Goal: Transaction & Acquisition: Book appointment/travel/reservation

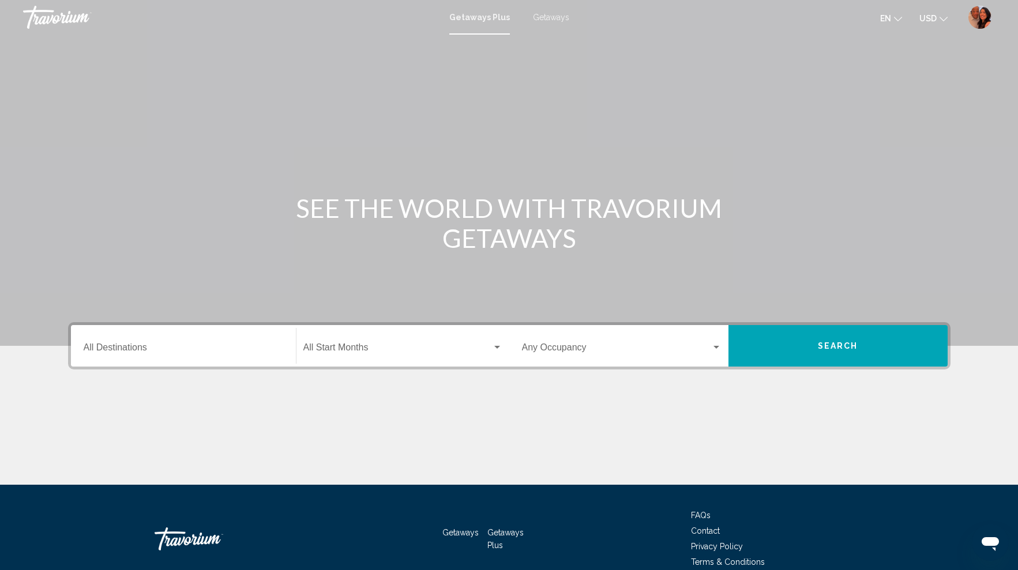
click at [183, 344] on div "Destination All Destinations" at bounding box center [184, 346] width 200 height 36
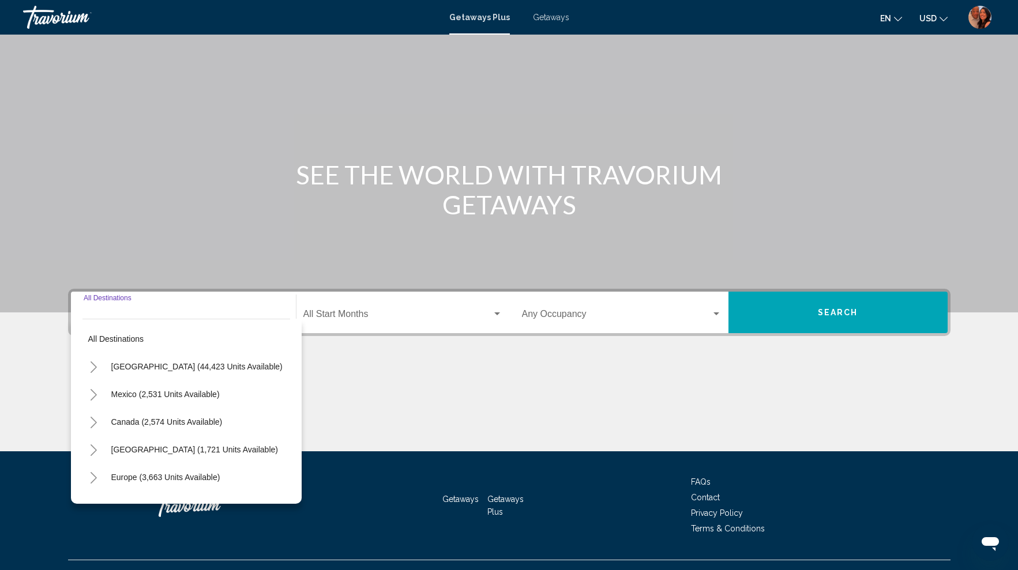
scroll to position [55, 0]
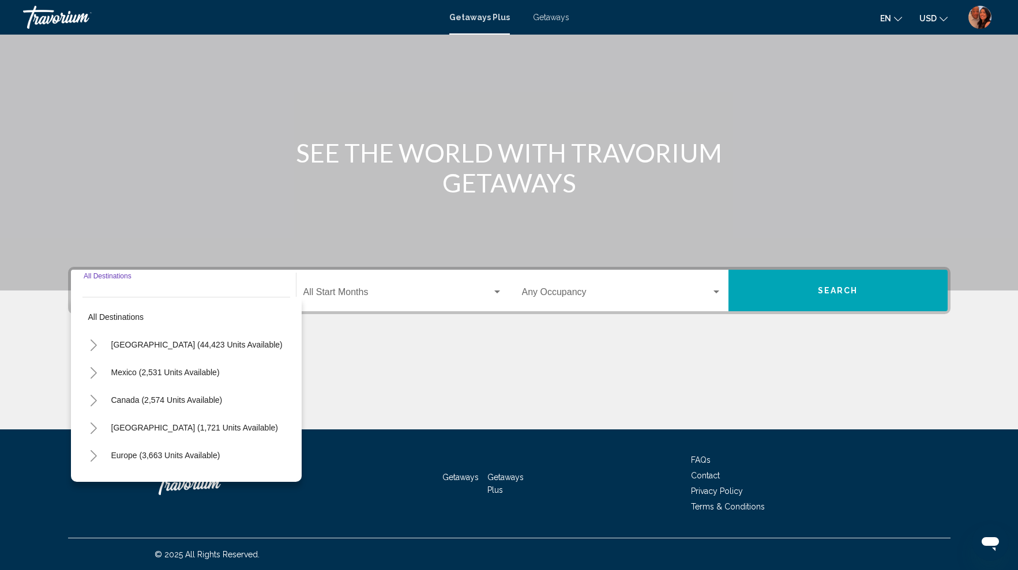
click at [97, 345] on icon "Toggle United States (44,423 units available)" at bounding box center [93, 346] width 9 height 12
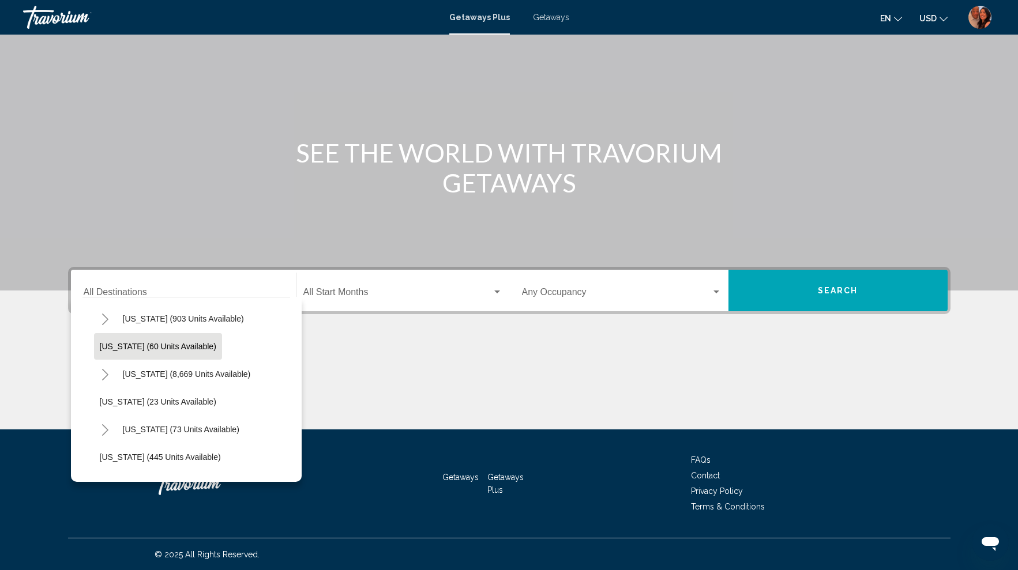
scroll to position [184, 0]
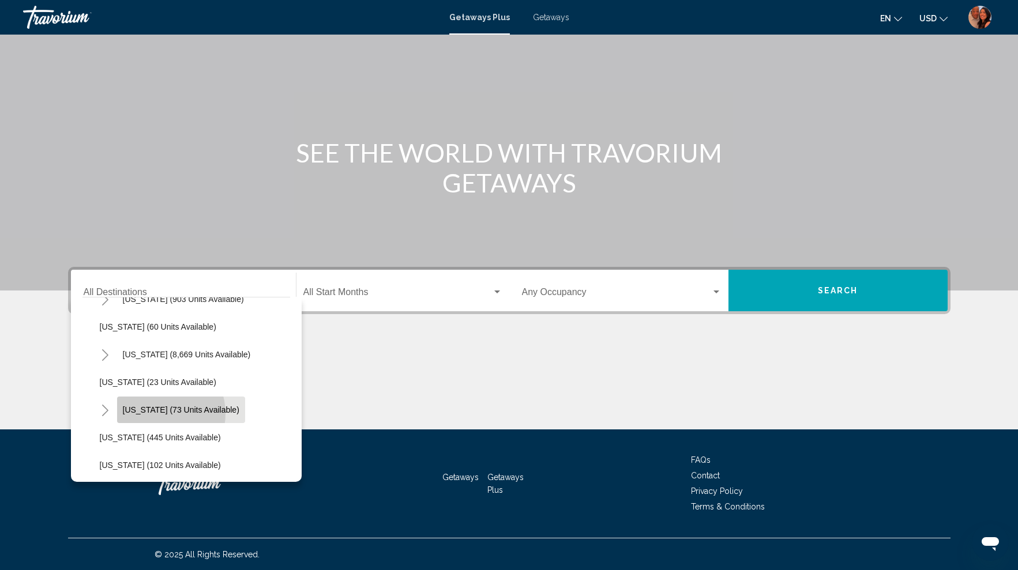
click at [159, 413] on span "[US_STATE] (73 units available)" at bounding box center [181, 409] width 116 height 9
type input "**********"
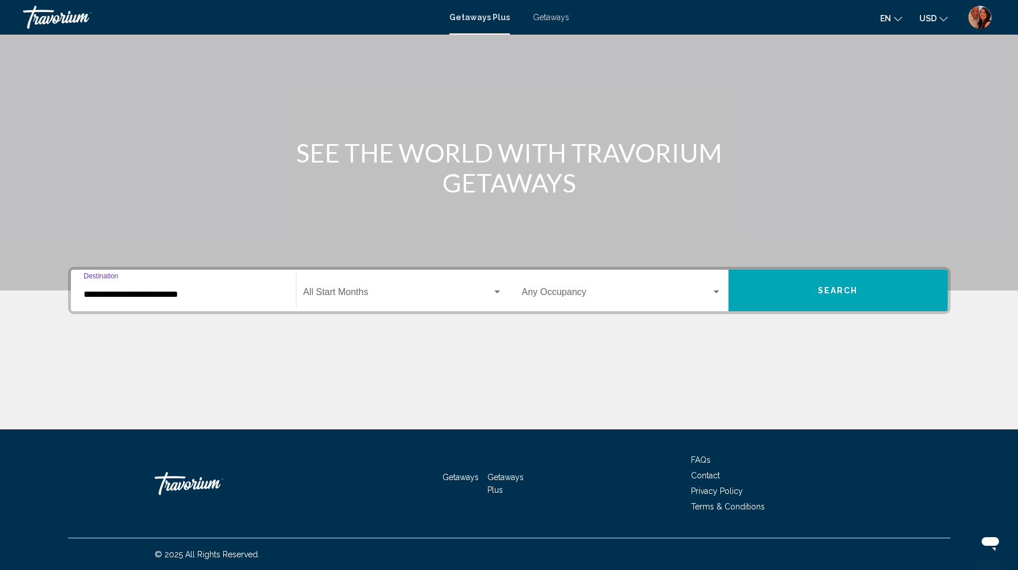
click at [423, 299] on div "Start Month All Start Months" at bounding box center [402, 291] width 199 height 36
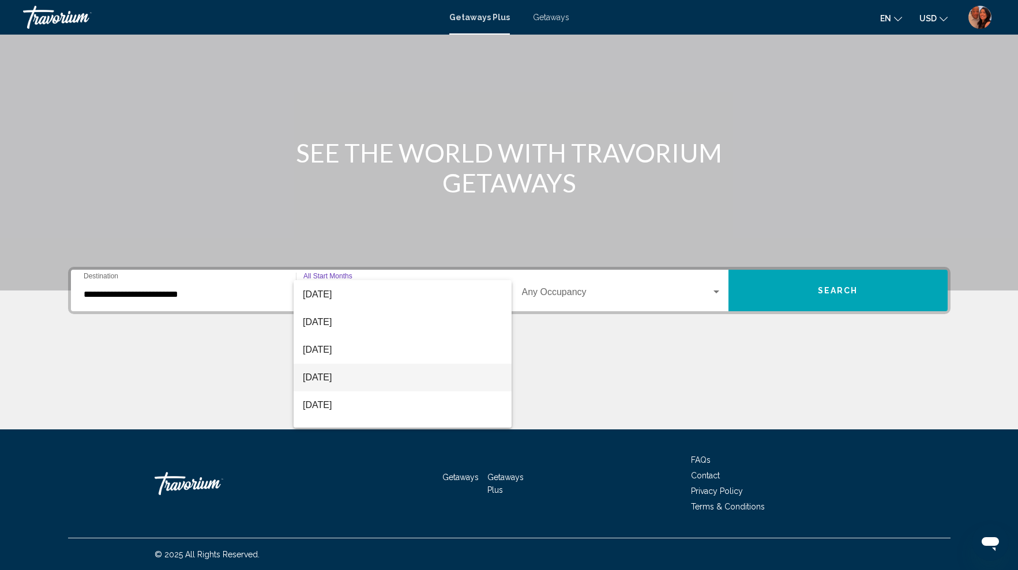
scroll to position [111, 0]
click at [348, 293] on span "[DATE]" at bounding box center [402, 294] width 199 height 28
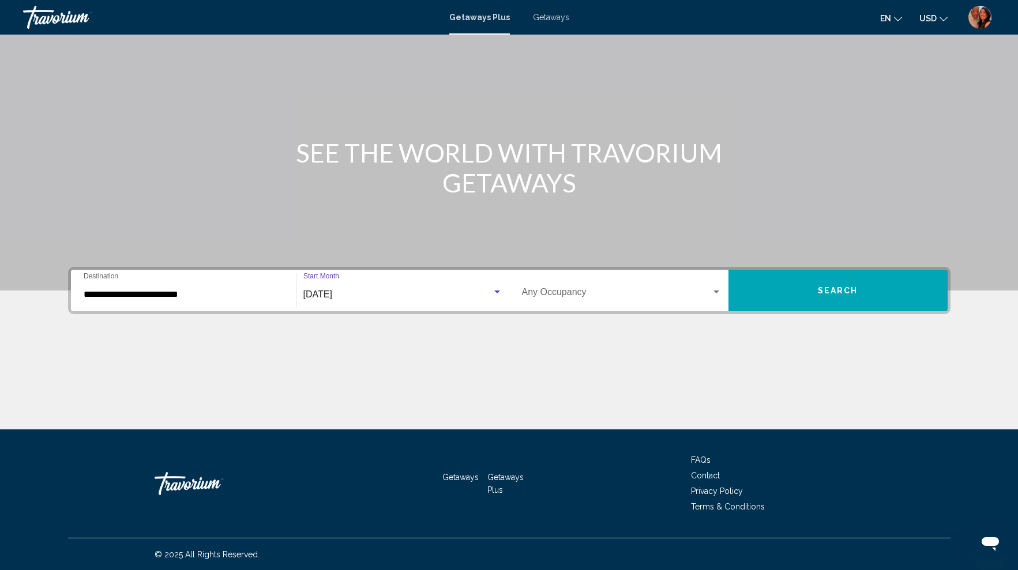
scroll to position [110, 0]
click at [809, 295] on button "Search" at bounding box center [837, 291] width 219 height 42
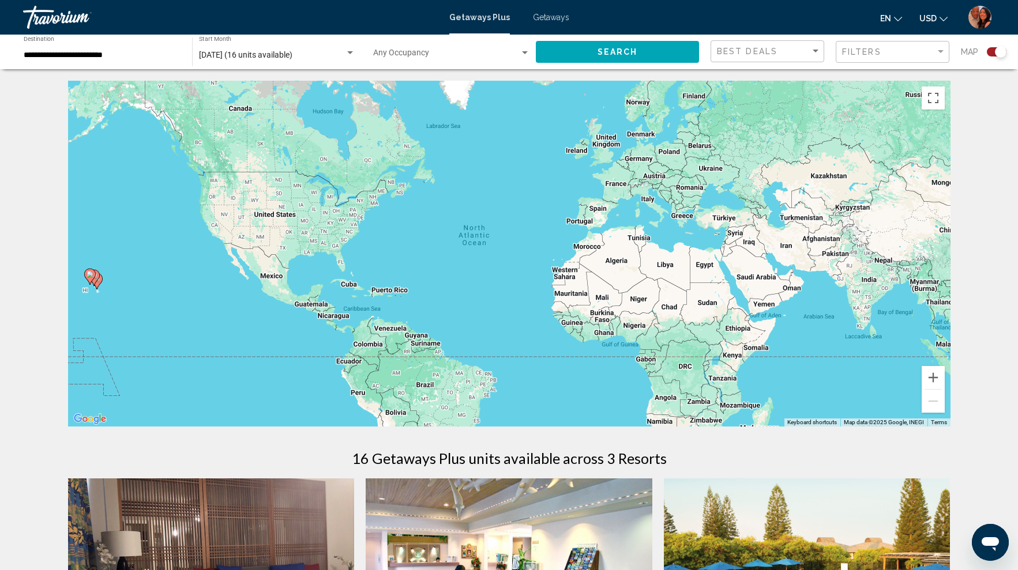
click at [999, 54] on div "Search widget" at bounding box center [1001, 52] width 12 height 12
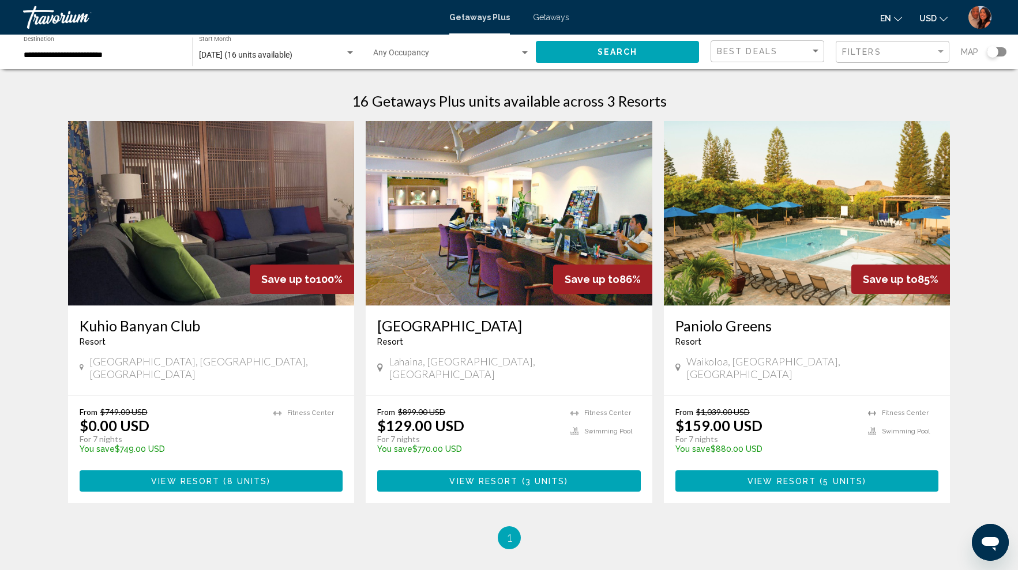
click at [543, 17] on span "Getaways" at bounding box center [551, 17] width 36 height 9
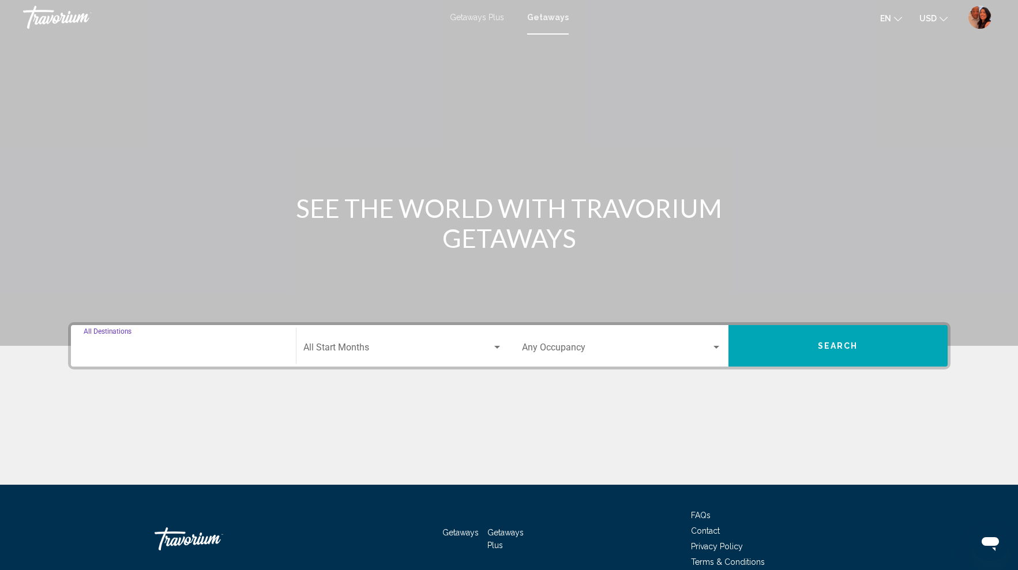
click at [242, 348] on input "Destination All Destinations" at bounding box center [184, 350] width 200 height 10
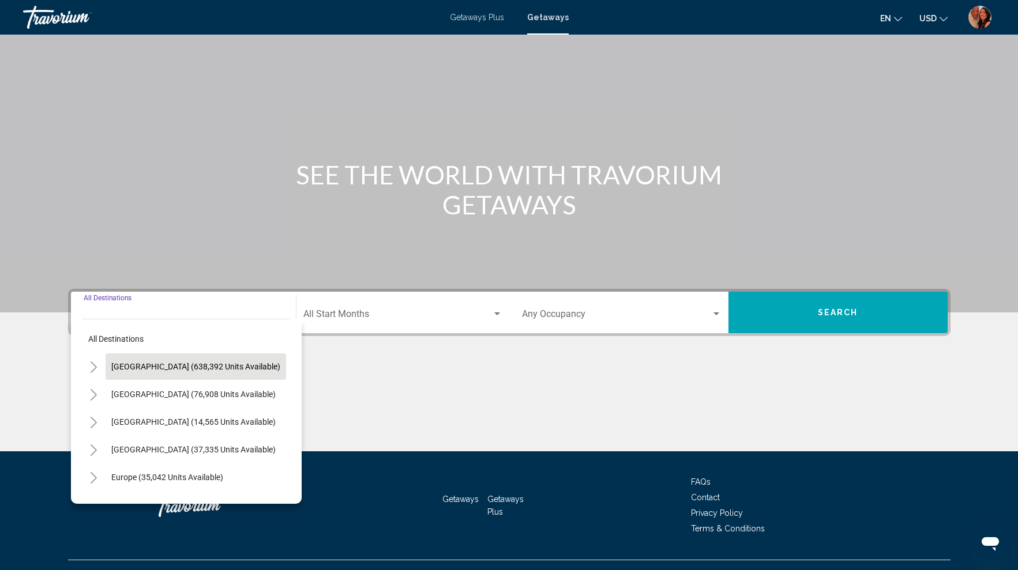
scroll to position [55, 0]
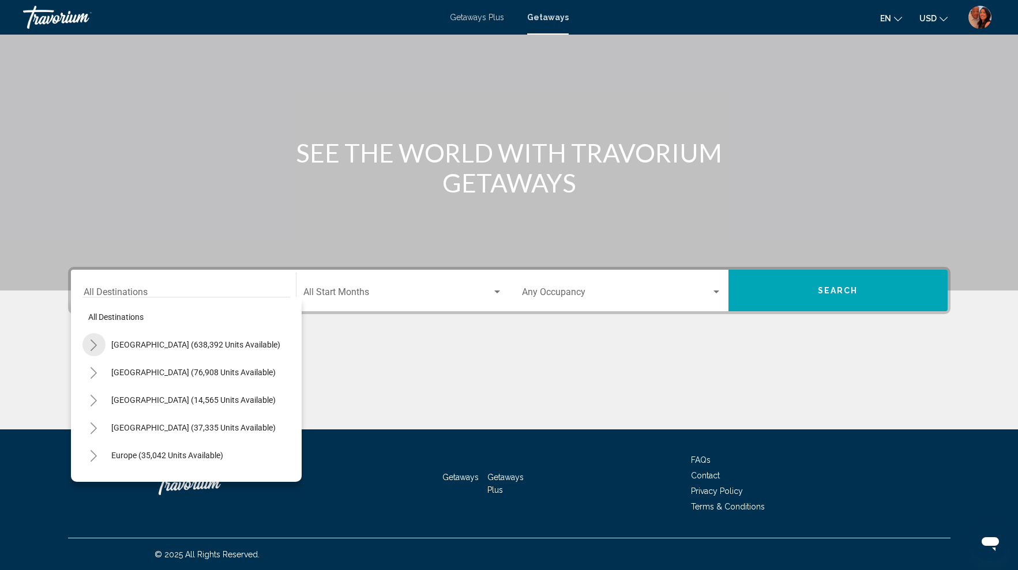
click at [93, 345] on icon "Toggle United States (638,392 units available)" at bounding box center [93, 346] width 9 height 12
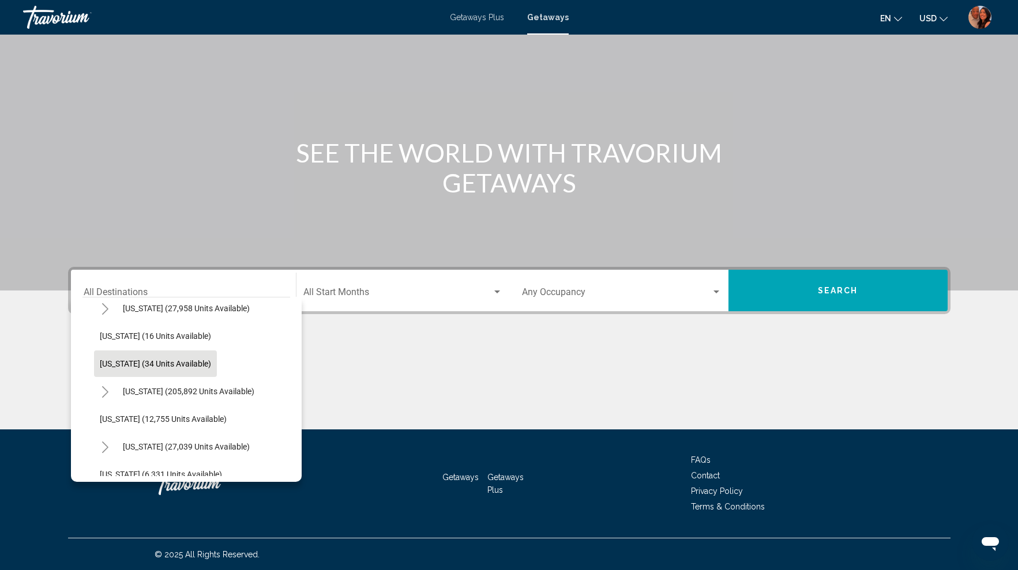
scroll to position [190, 0]
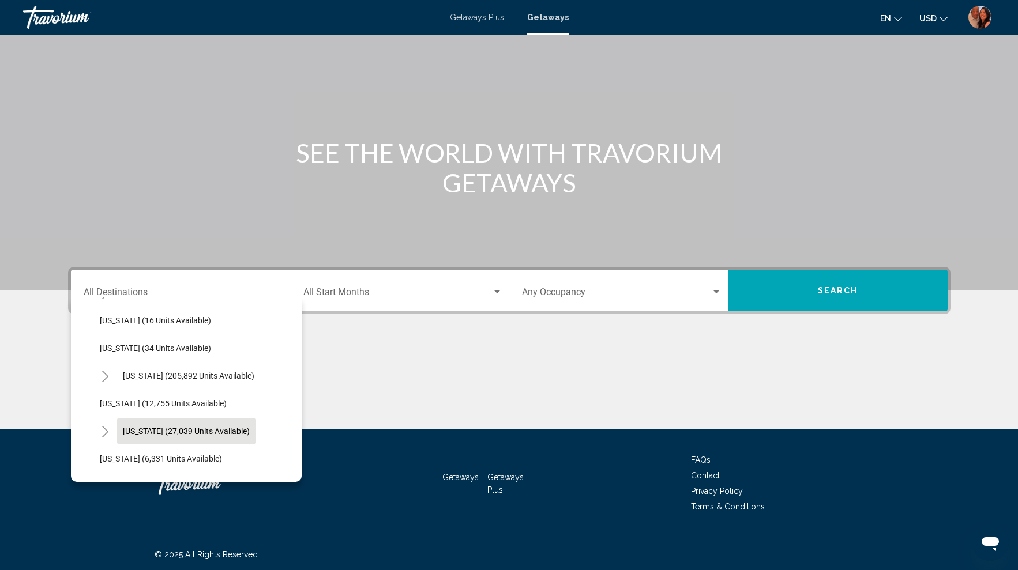
click at [147, 431] on span "[US_STATE] (27,039 units available)" at bounding box center [186, 431] width 127 height 9
type input "**********"
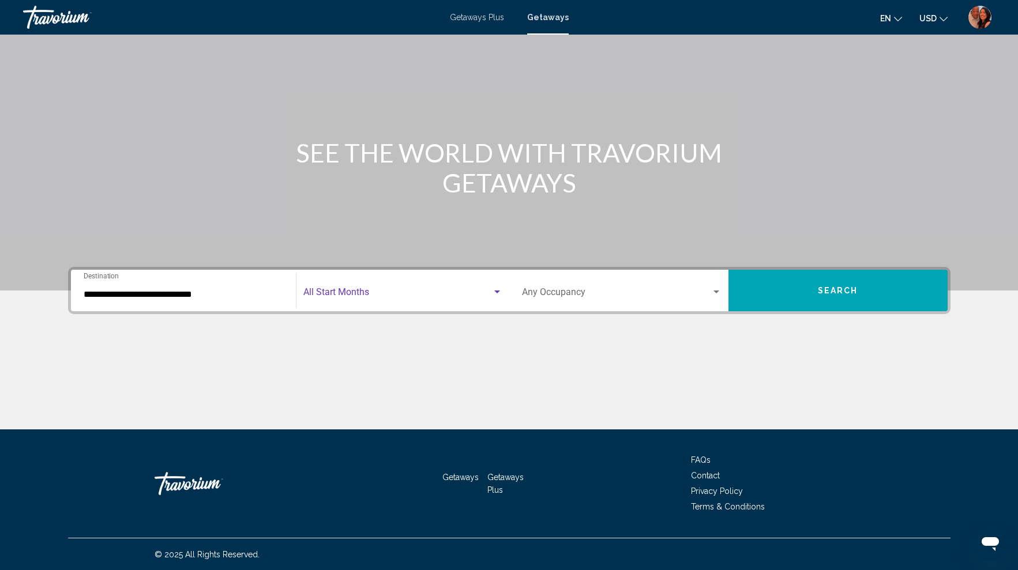
click at [360, 295] on span "Search widget" at bounding box center [397, 294] width 189 height 10
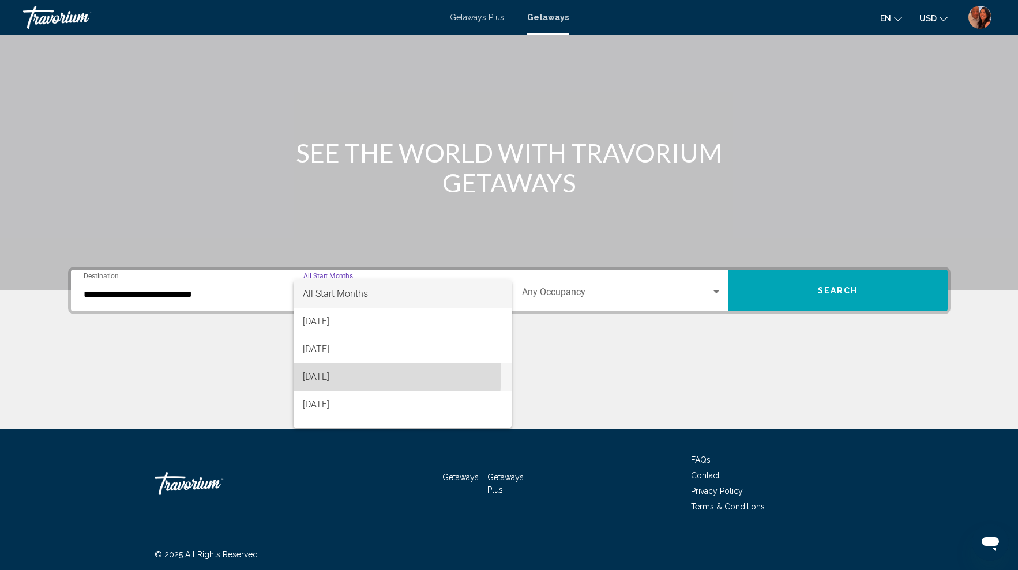
click at [344, 375] on span "[DATE]" at bounding box center [402, 377] width 199 height 28
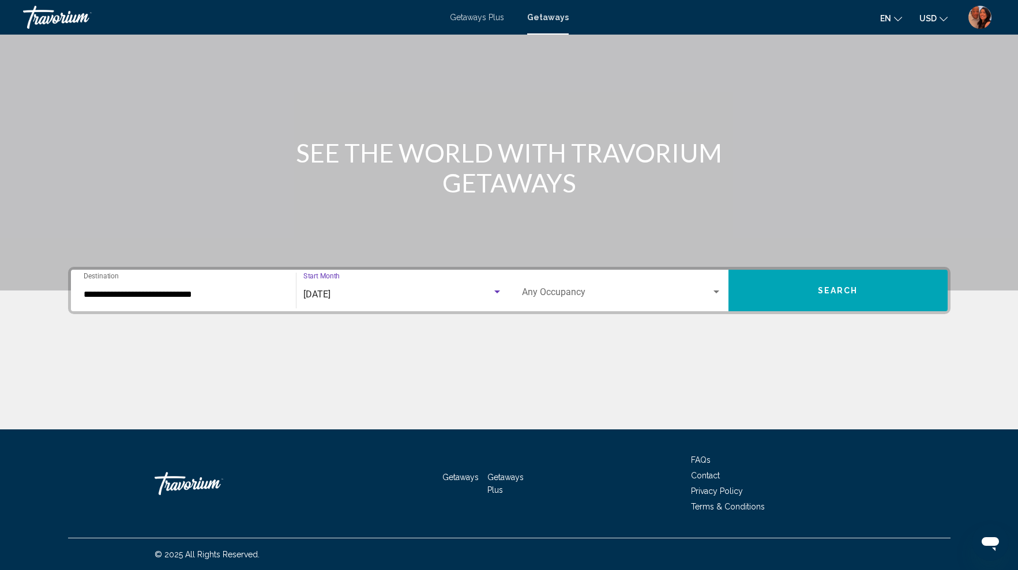
click at [330, 292] on span "[DATE]" at bounding box center [316, 294] width 27 height 11
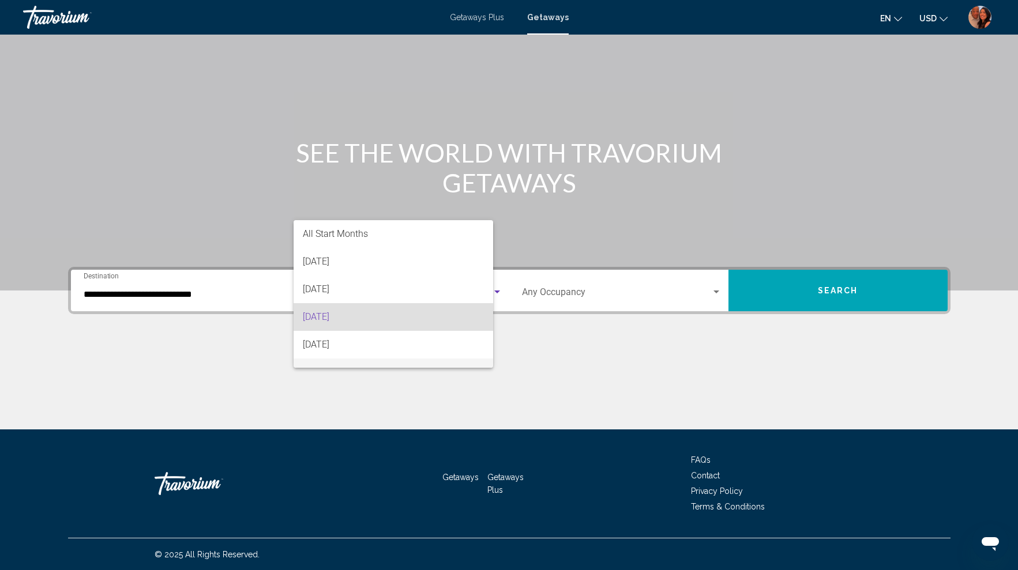
scroll to position [23, 0]
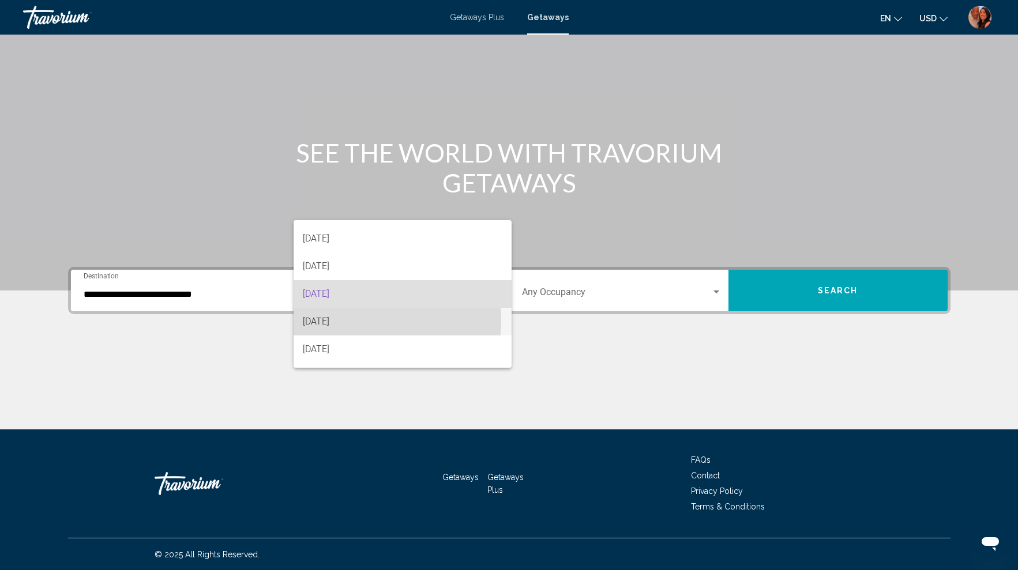
click at [349, 321] on span "[DATE]" at bounding box center [402, 322] width 199 height 28
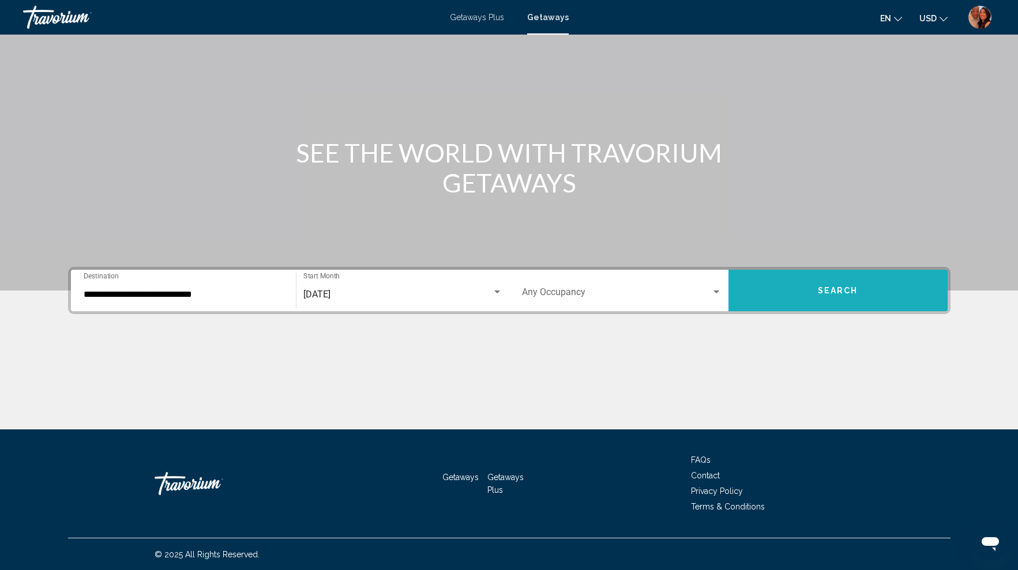
click at [799, 291] on button "Search" at bounding box center [837, 291] width 219 height 42
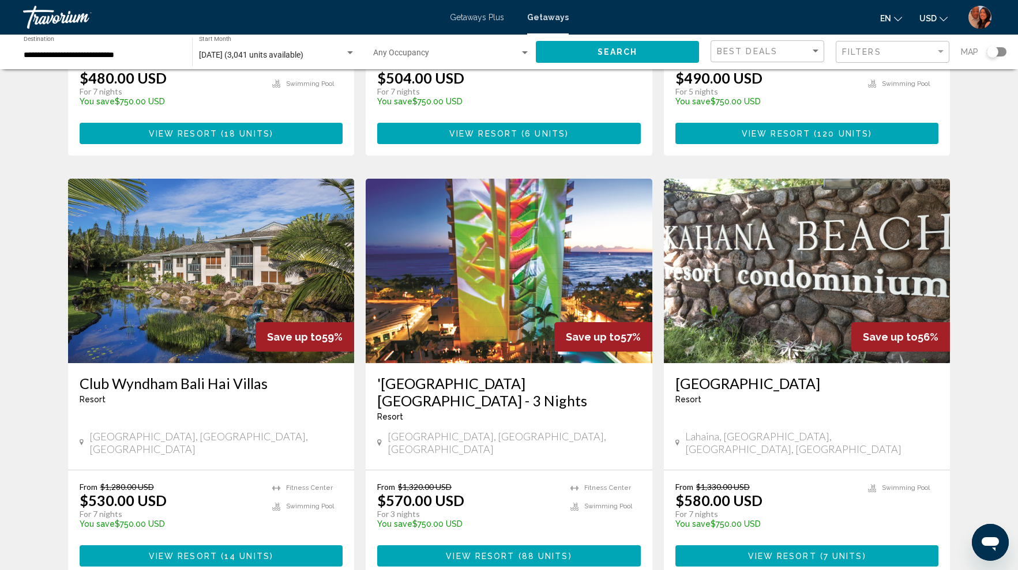
scroll to position [1251, 0]
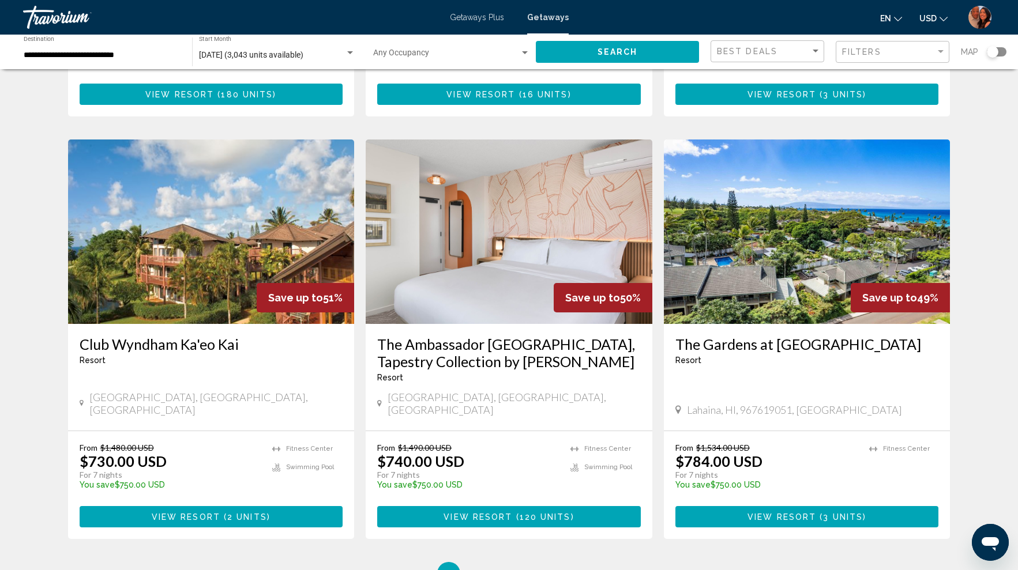
scroll to position [1217, 0]
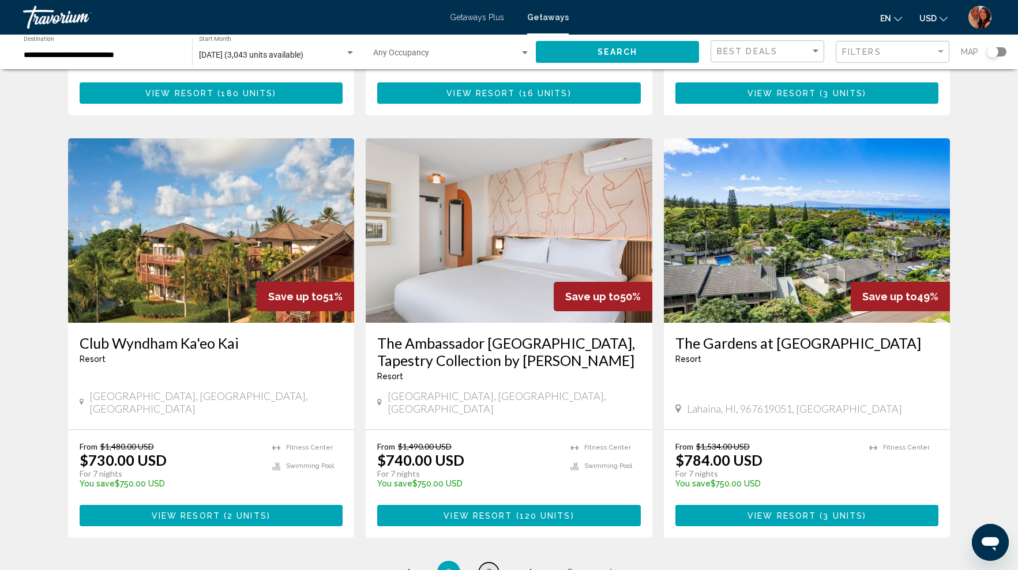
click at [485, 563] on link "page 3" at bounding box center [489, 573] width 20 height 20
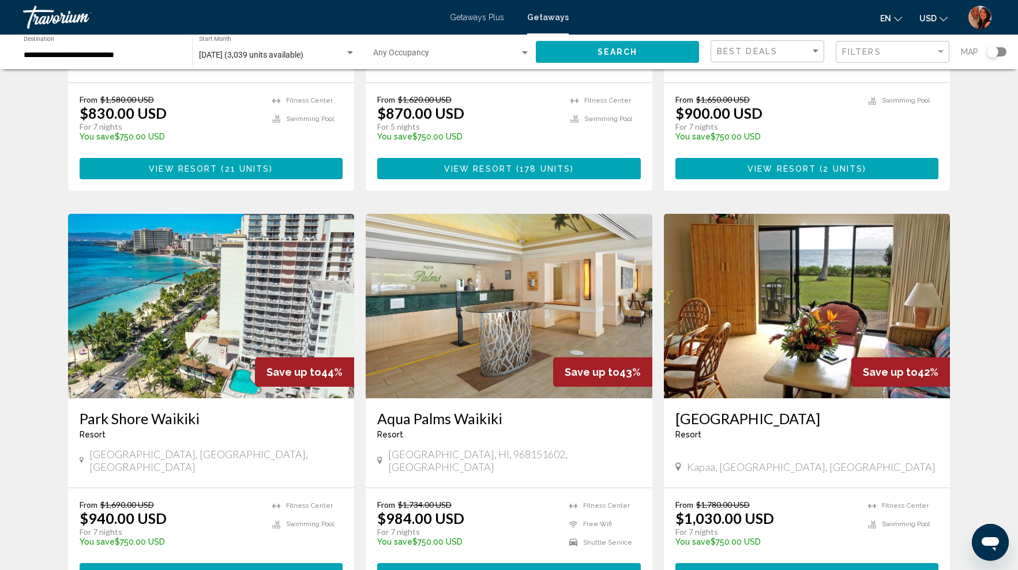
scroll to position [1241, 0]
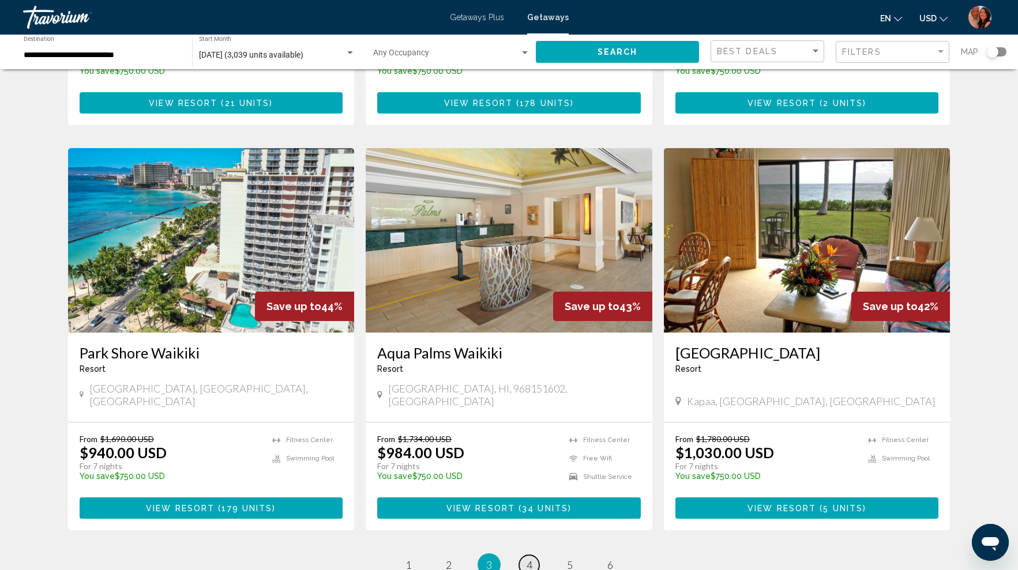
click at [532, 559] on span "4" at bounding box center [529, 565] width 6 height 13
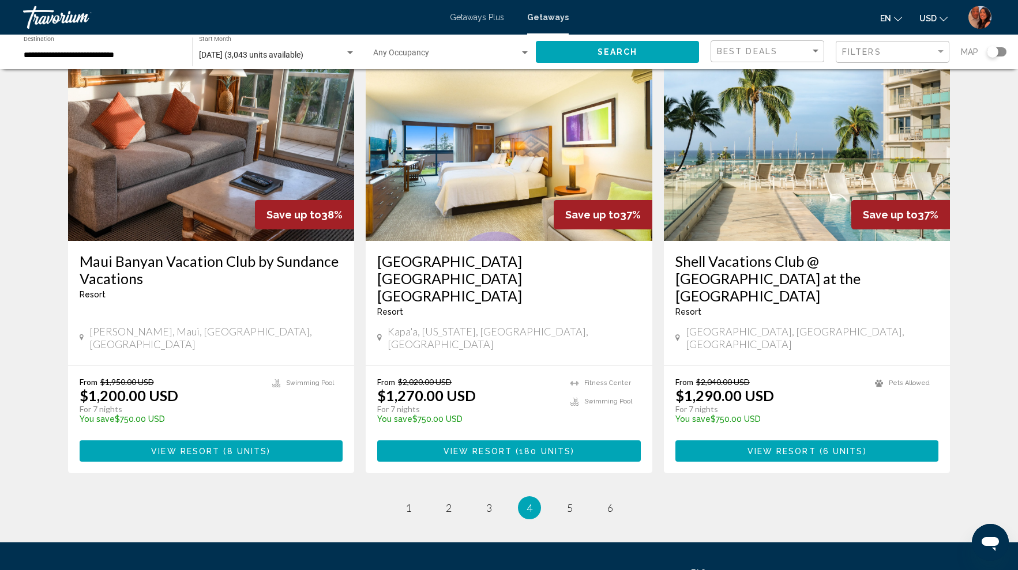
scroll to position [1319, 0]
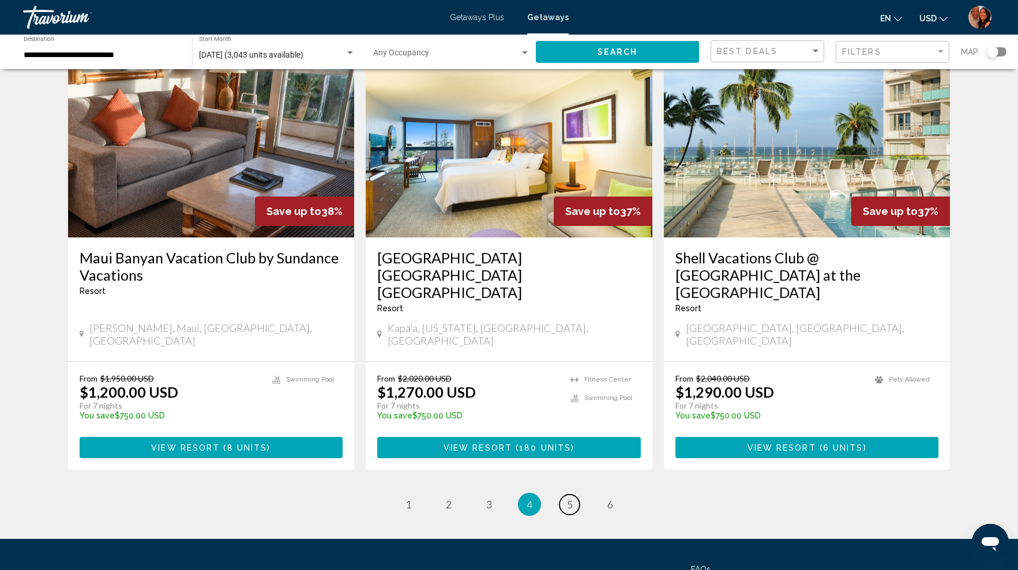
click at [569, 498] on span "5" at bounding box center [570, 504] width 6 height 13
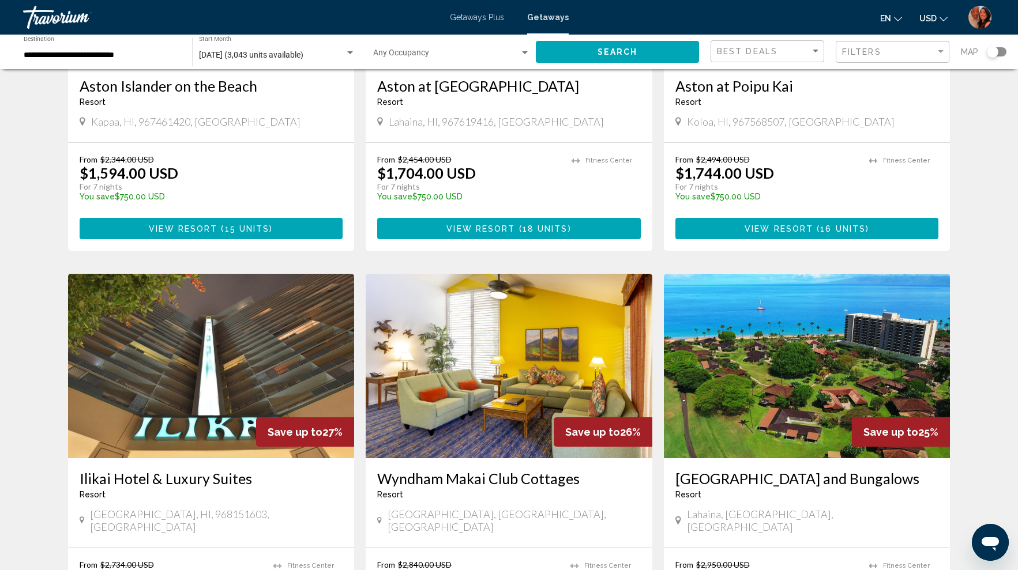
scroll to position [1143, 0]
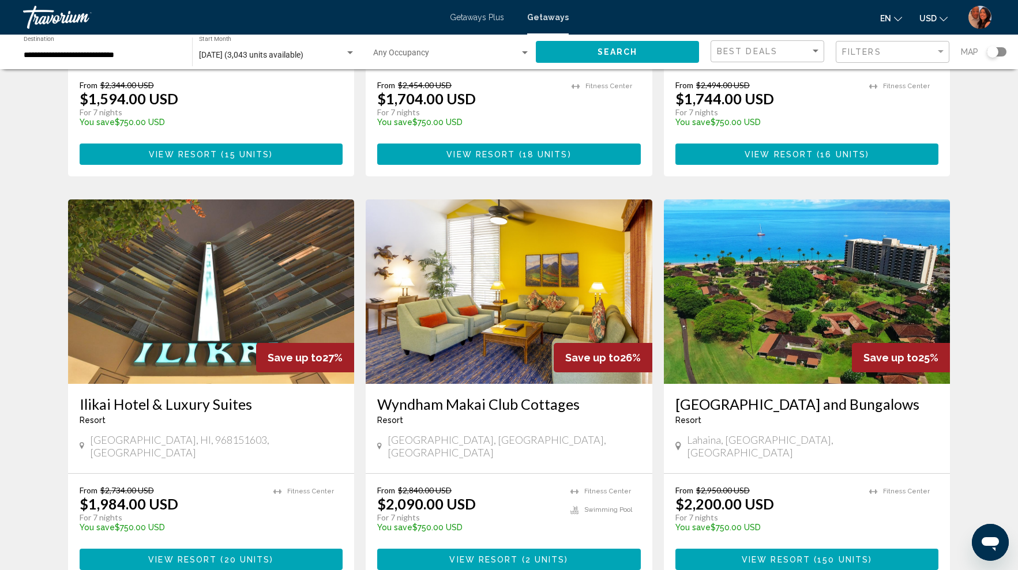
click at [770, 396] on h3 "[GEOGRAPHIC_DATA] and Bungalows" at bounding box center [807, 404] width 264 height 17
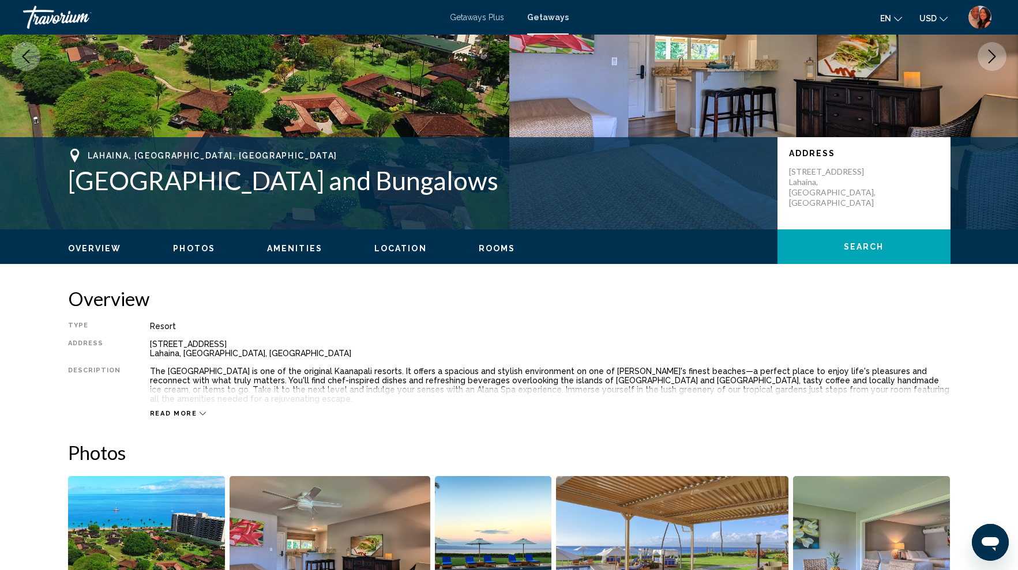
scroll to position [187, 0]
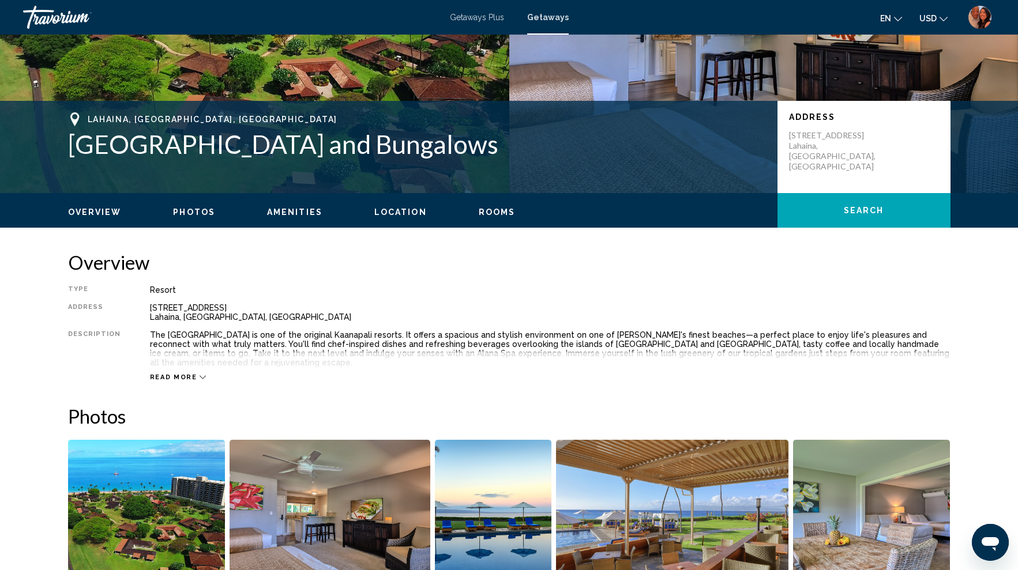
click at [185, 374] on span "Read more" at bounding box center [173, 377] width 47 height 7
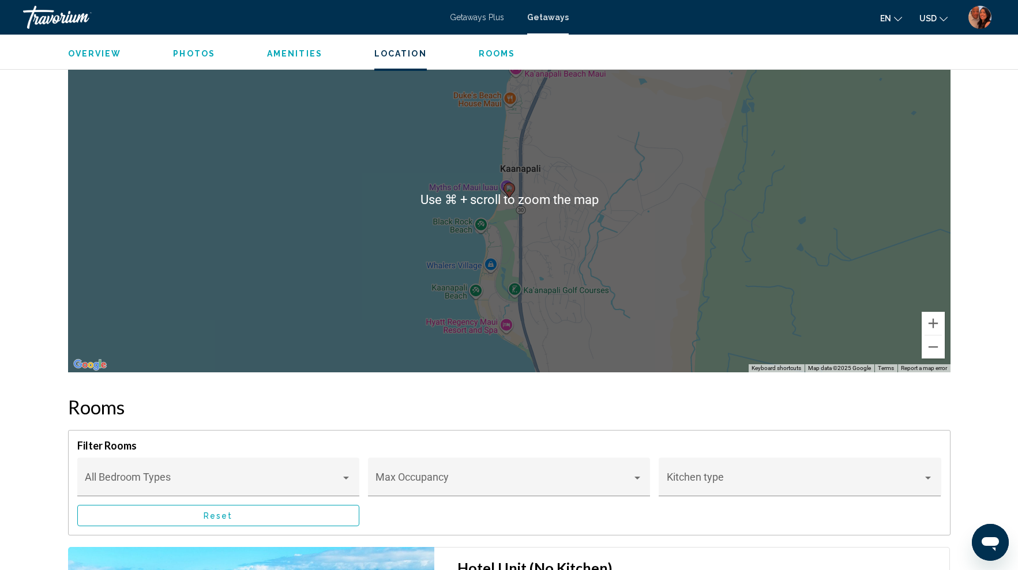
scroll to position [1312, 0]
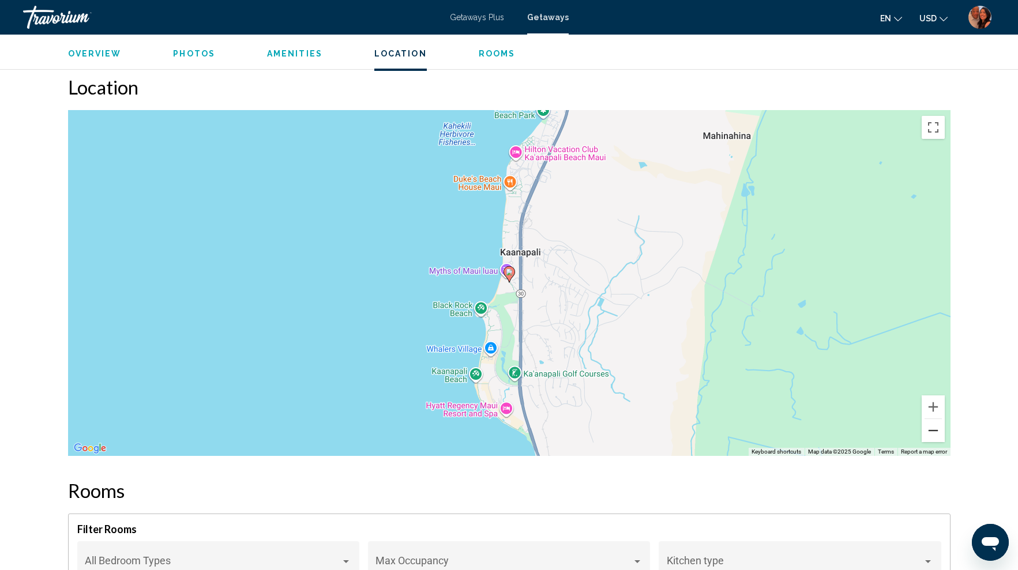
click at [937, 421] on button "Zoom out" at bounding box center [932, 430] width 23 height 23
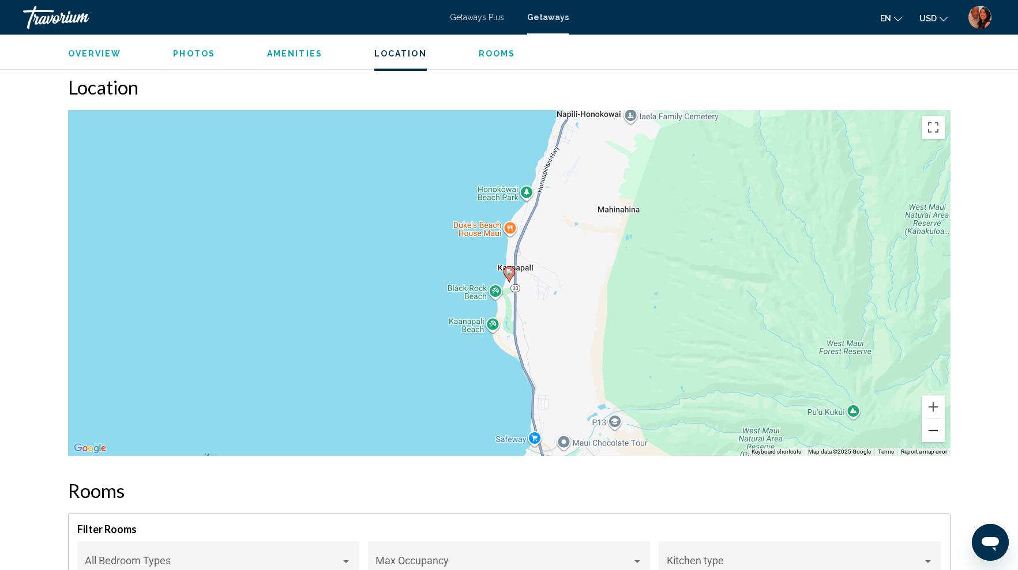
click at [937, 421] on button "Zoom out" at bounding box center [932, 430] width 23 height 23
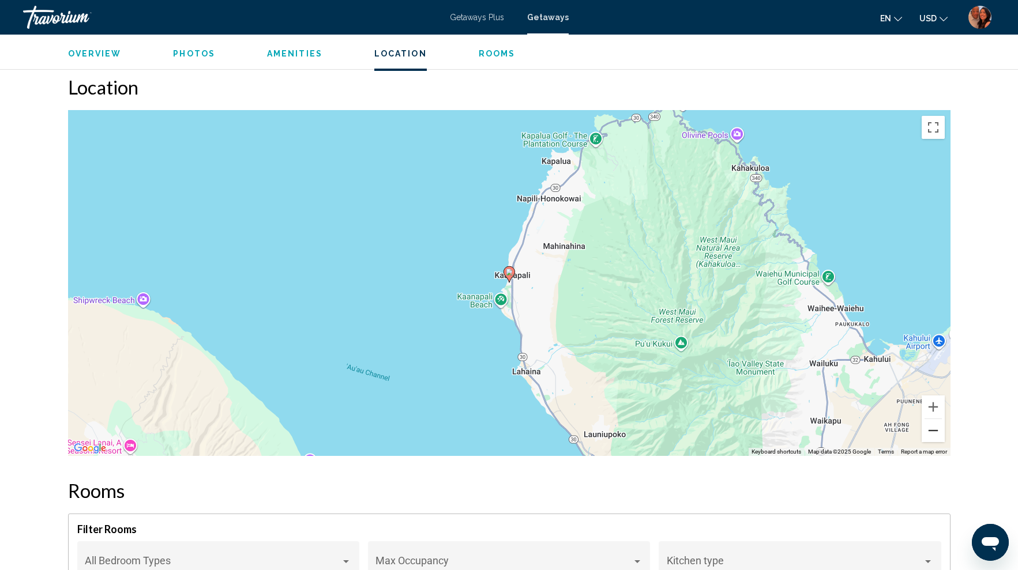
click at [937, 421] on button "Zoom out" at bounding box center [932, 430] width 23 height 23
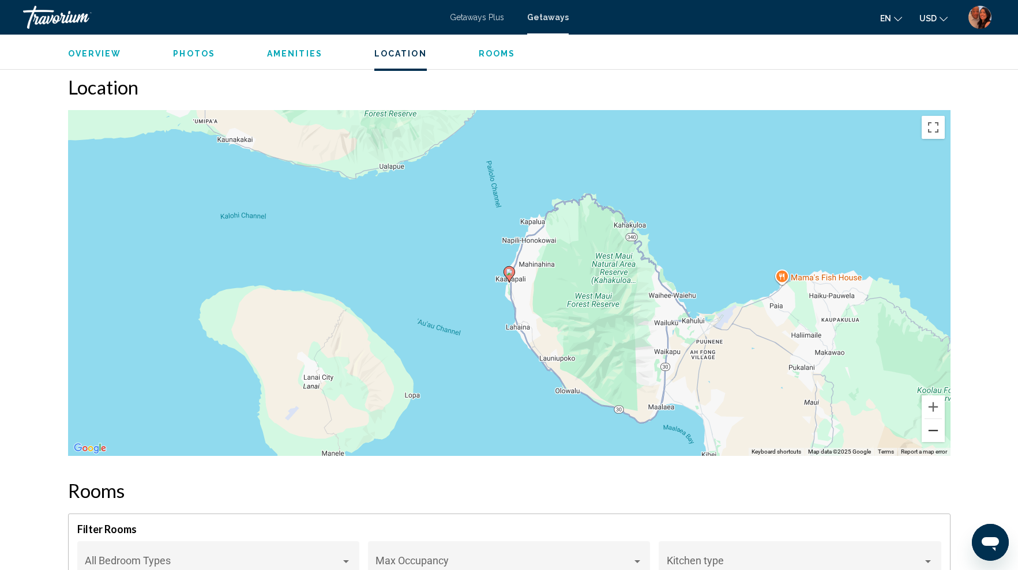
click at [932, 425] on button "Zoom out" at bounding box center [932, 430] width 23 height 23
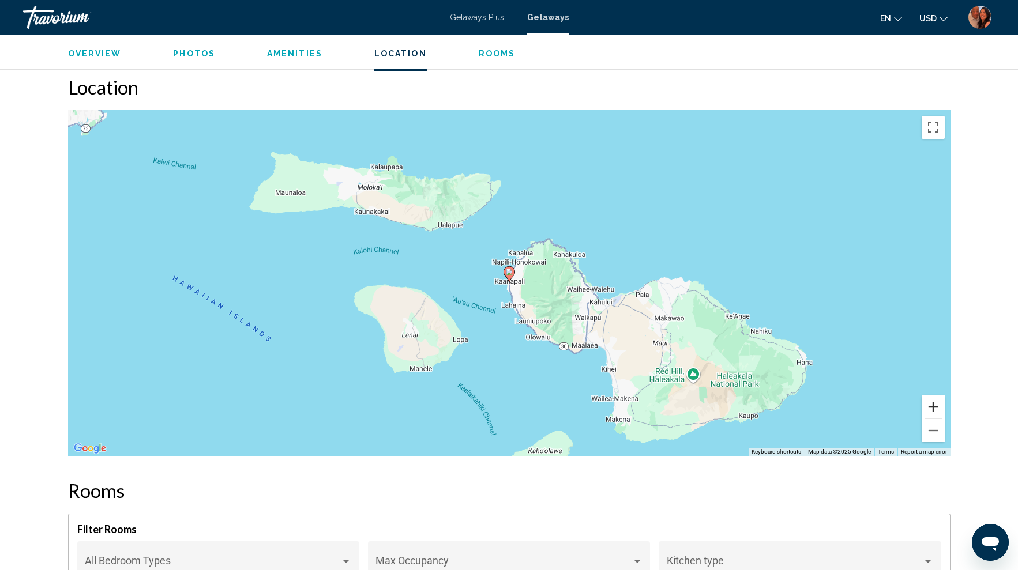
click at [932, 402] on button "Zoom in" at bounding box center [932, 407] width 23 height 23
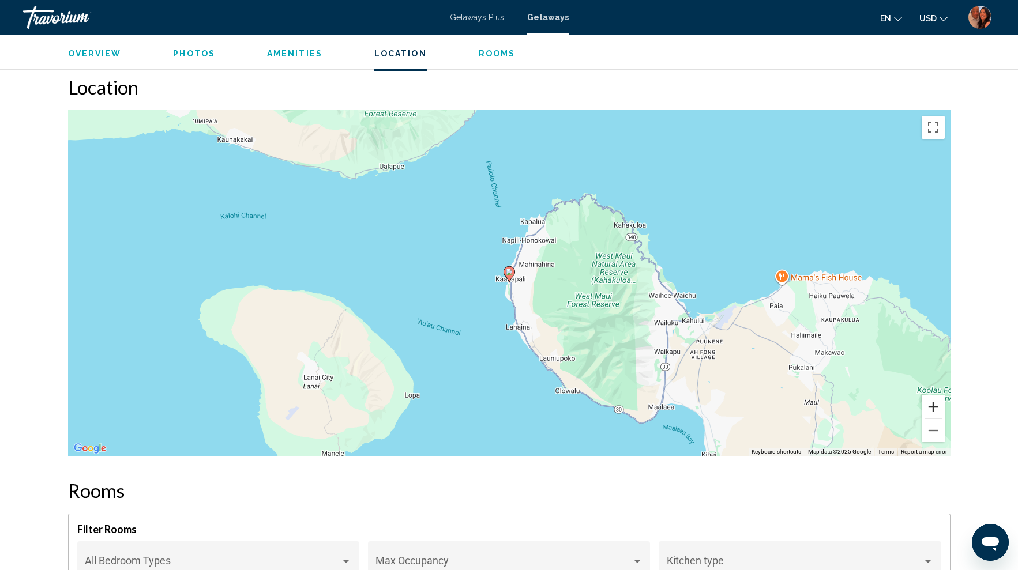
click at [932, 402] on button "Zoom in" at bounding box center [932, 407] width 23 height 23
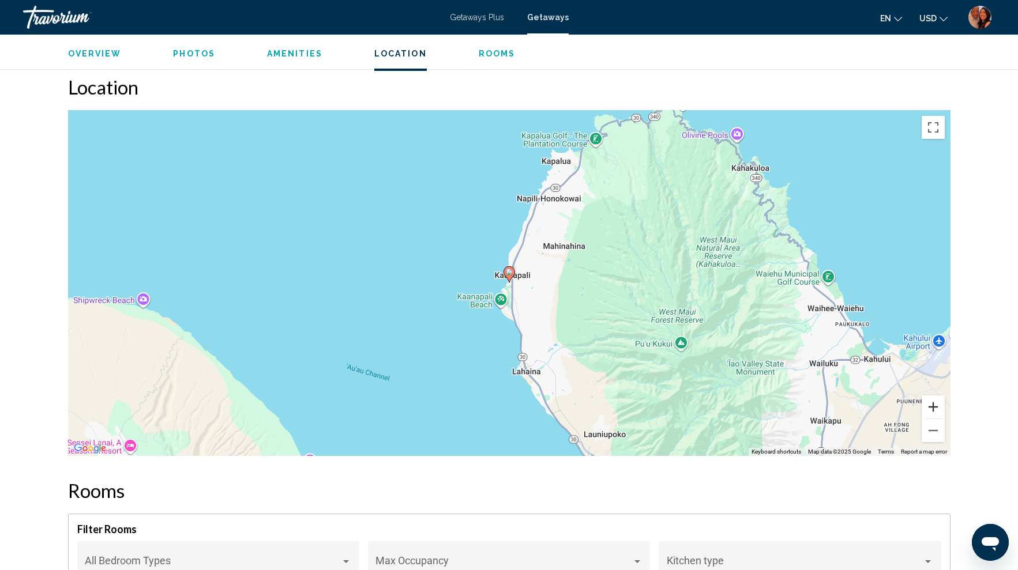
click at [933, 396] on button "Zoom in" at bounding box center [932, 407] width 23 height 23
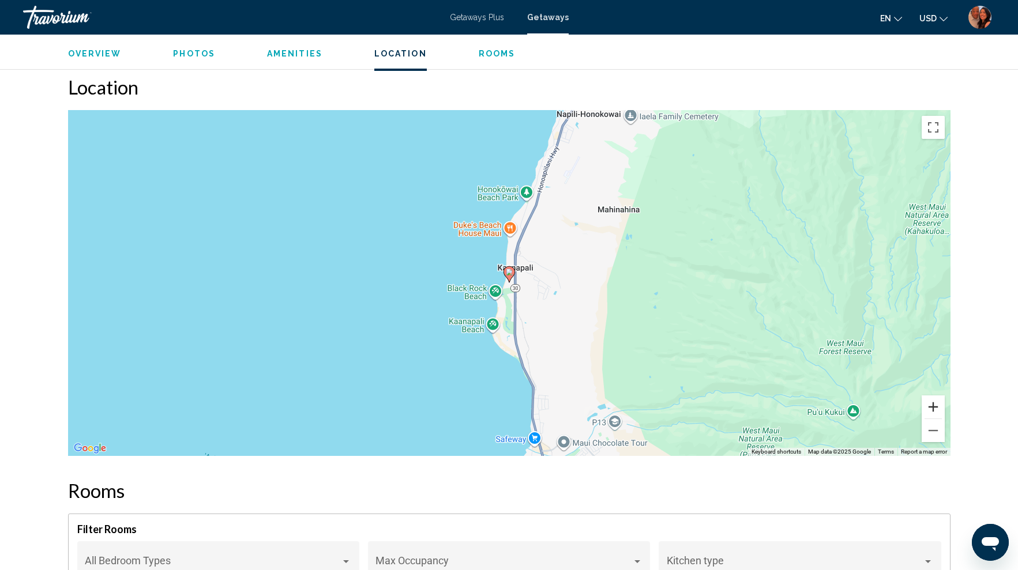
click at [933, 396] on button "Zoom in" at bounding box center [932, 407] width 23 height 23
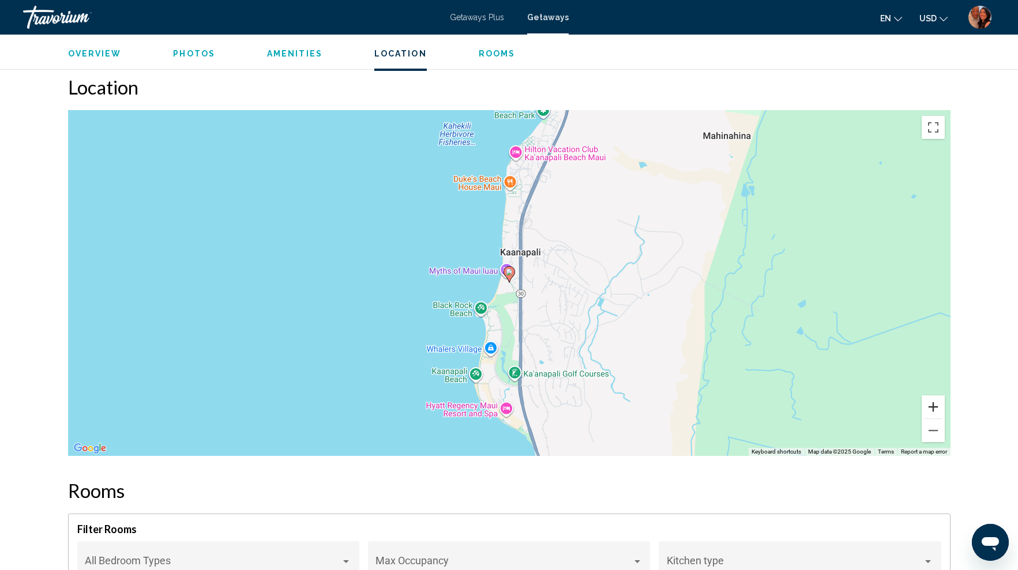
click at [933, 396] on button "Zoom in" at bounding box center [932, 407] width 23 height 23
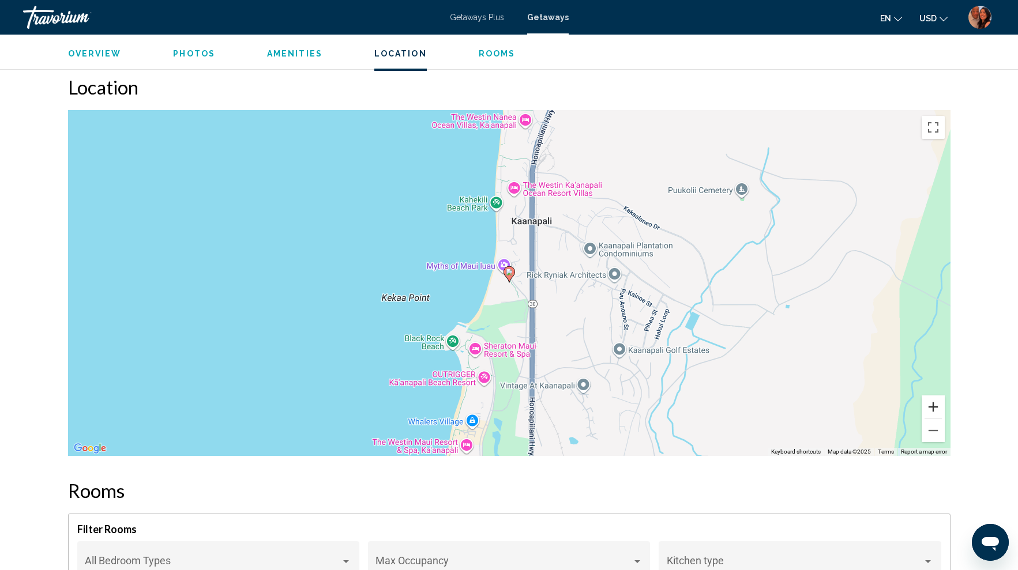
click at [933, 396] on button "Zoom in" at bounding box center [932, 407] width 23 height 23
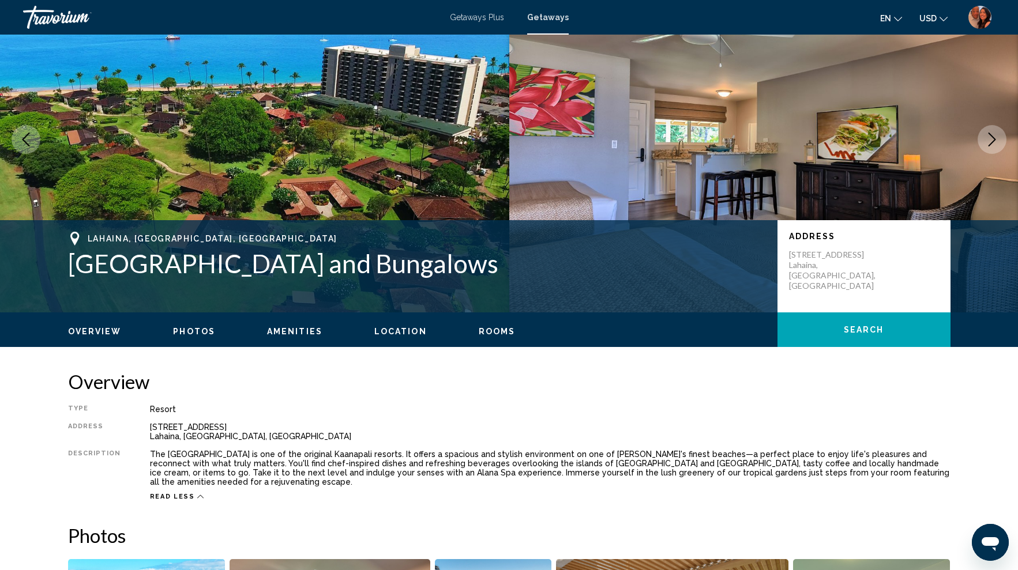
scroll to position [0, 0]
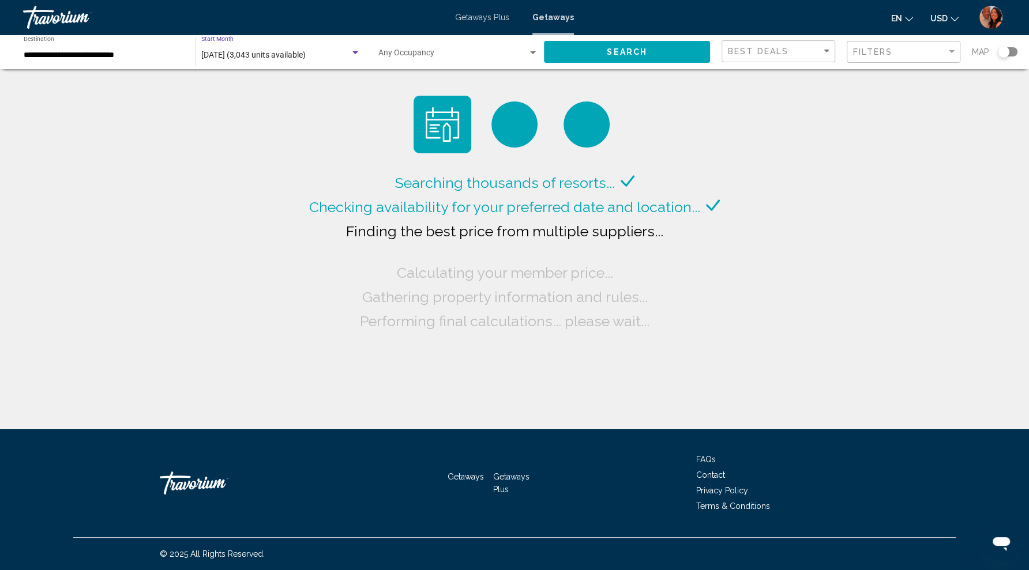
click at [306, 57] on span "[DATE] (3,043 units available)" at bounding box center [253, 54] width 104 height 9
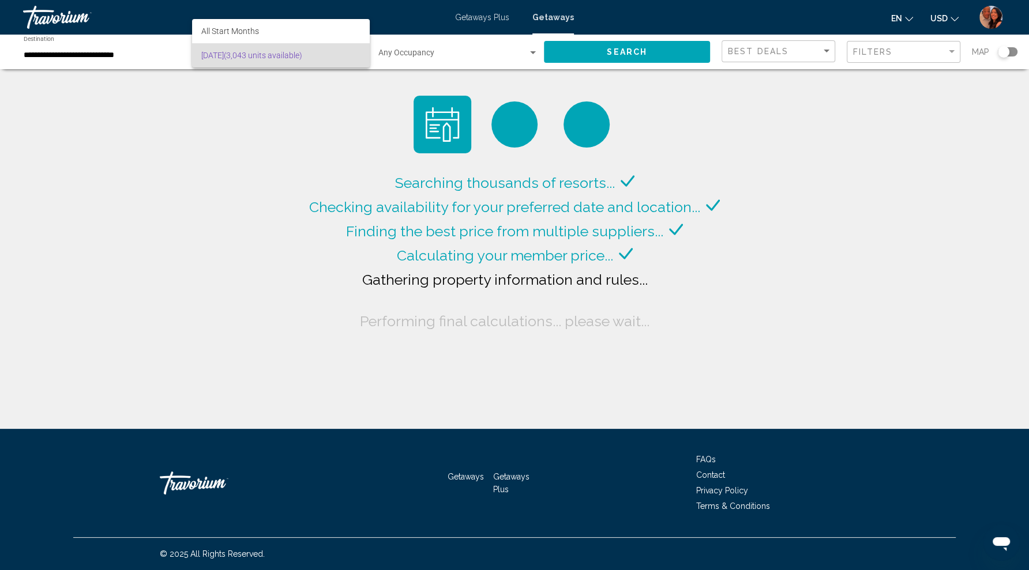
drag, startPoint x: 380, startPoint y: 84, endPoint x: 358, endPoint y: 81, distance: 22.0
click at [380, 83] on div at bounding box center [514, 285] width 1029 height 570
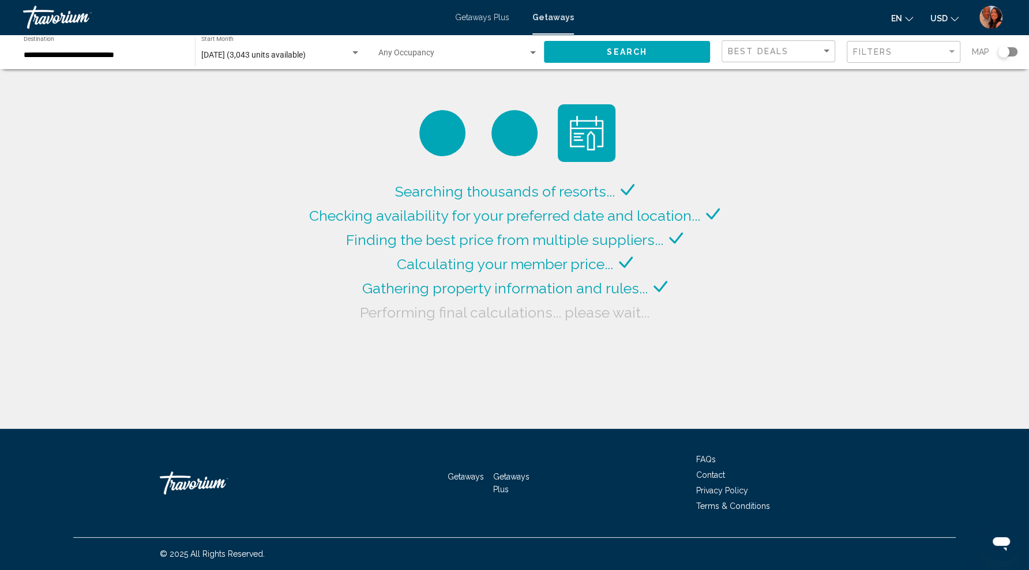
click at [233, 51] on span "[DATE] (3,043 units available)" at bounding box center [253, 54] width 104 height 9
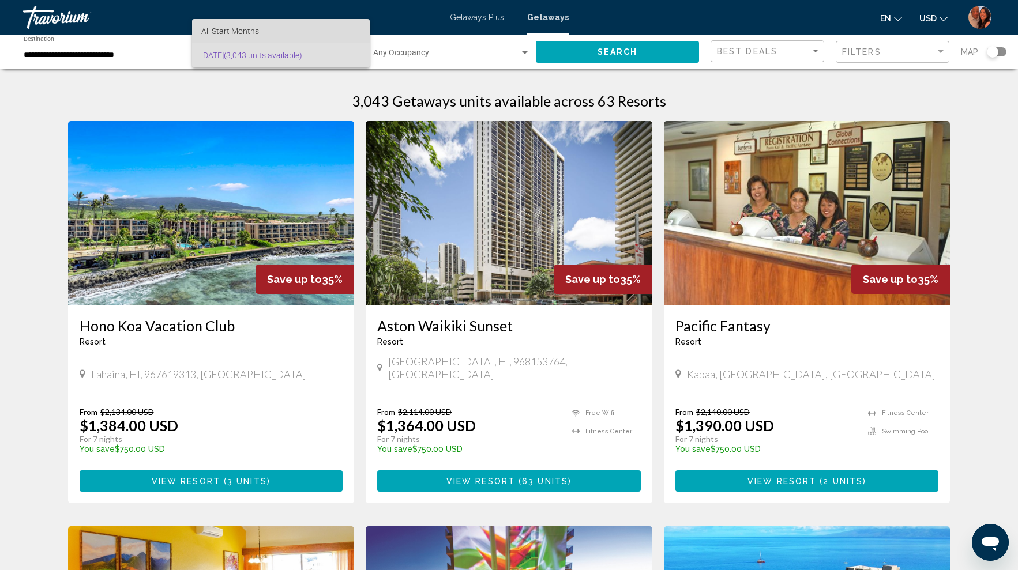
click at [237, 31] on span "All Start Months" at bounding box center [230, 31] width 58 height 9
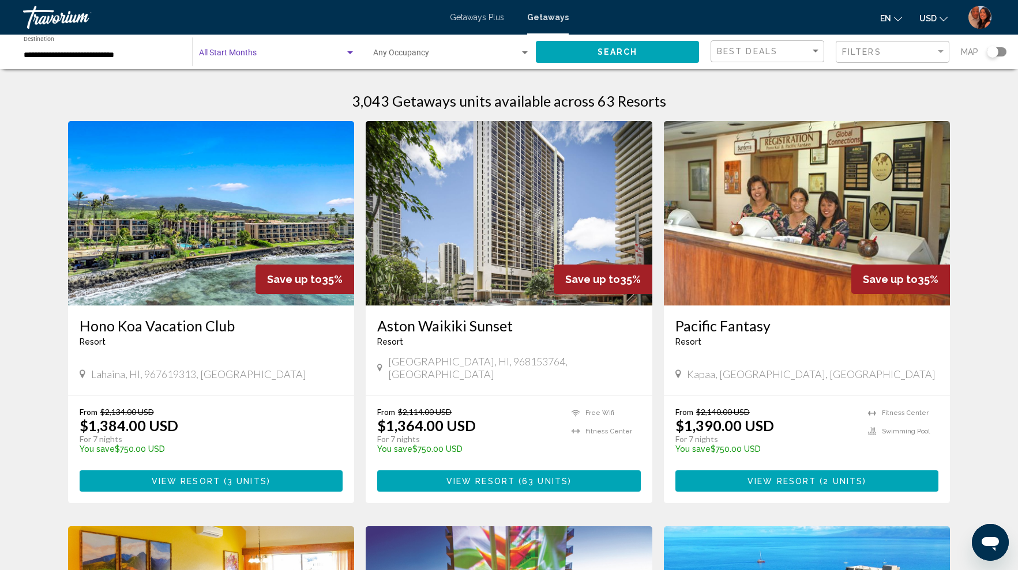
click at [351, 56] on div "Search widget" at bounding box center [350, 52] width 10 height 9
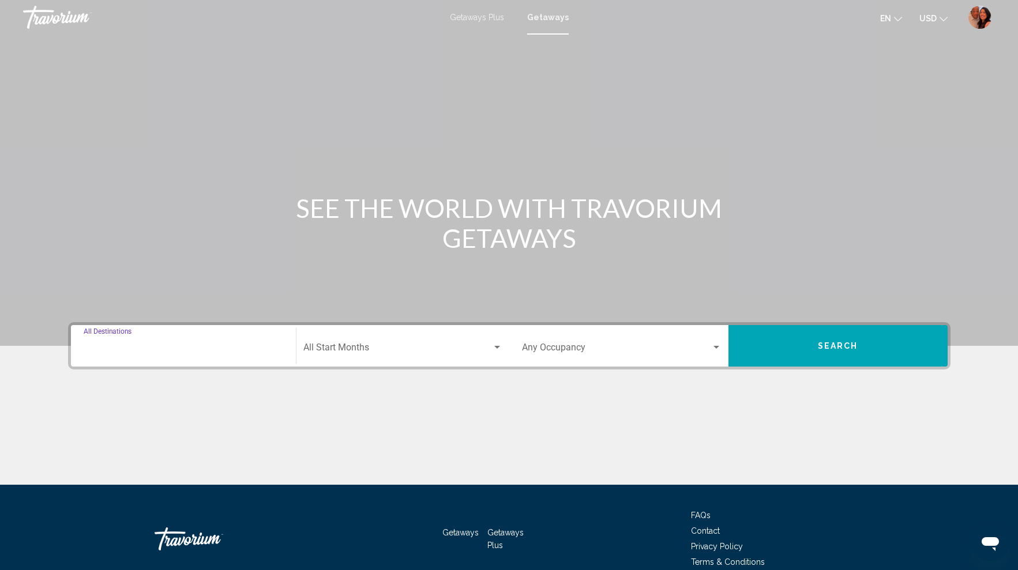
click at [212, 346] on input "Destination All Destinations" at bounding box center [184, 350] width 200 height 10
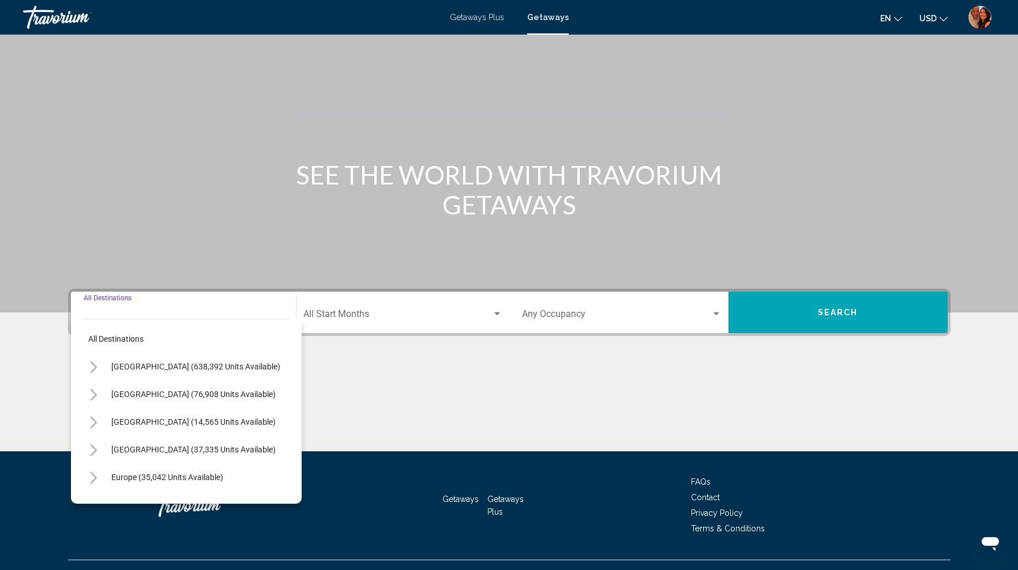
scroll to position [55, 0]
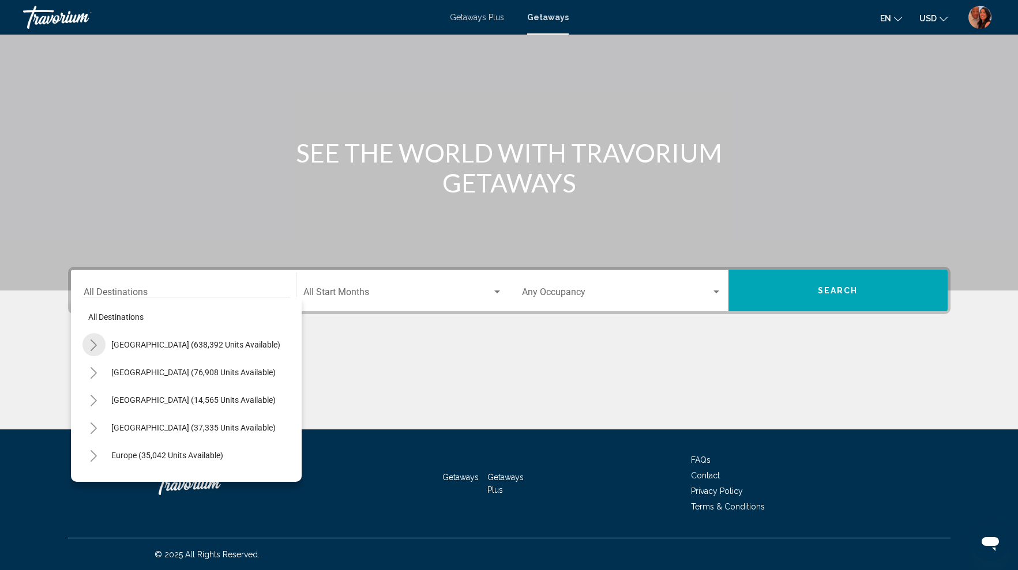
click at [96, 343] on icon "Toggle United States (638,392 units available)" at bounding box center [93, 346] width 9 height 12
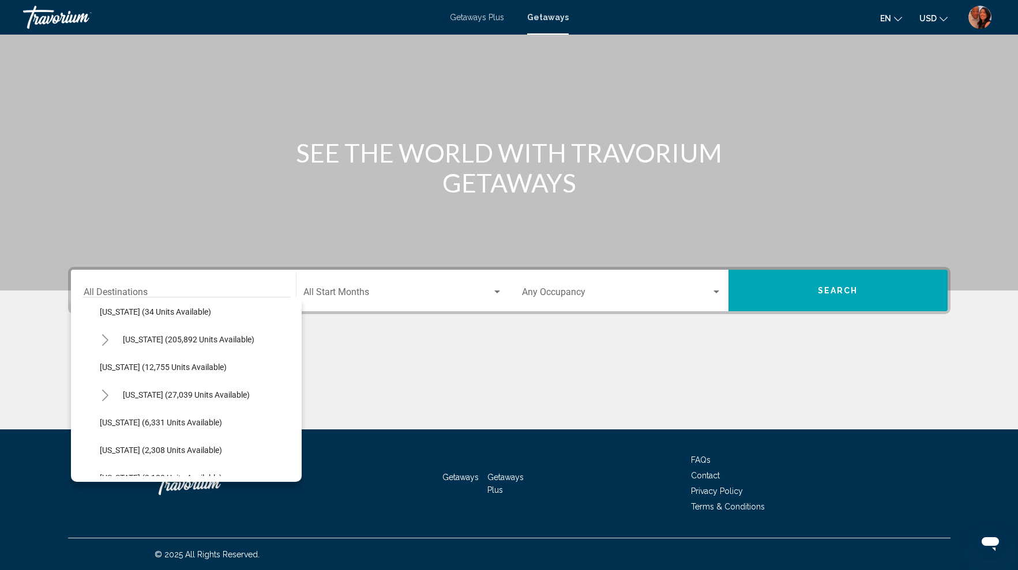
scroll to position [234, 0]
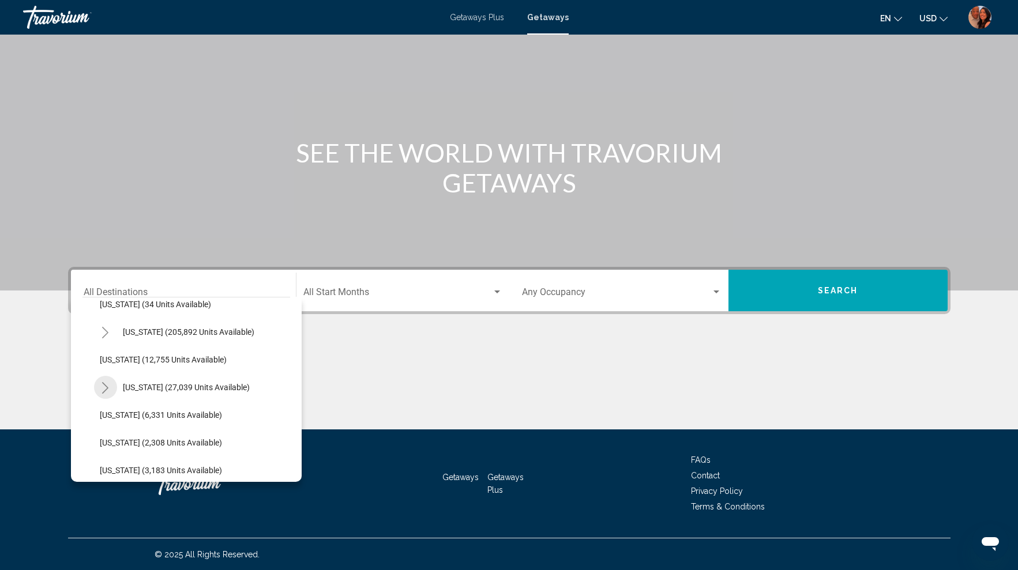
click at [108, 387] on icon "Toggle Hawaii (27,039 units available)" at bounding box center [105, 388] width 9 height 12
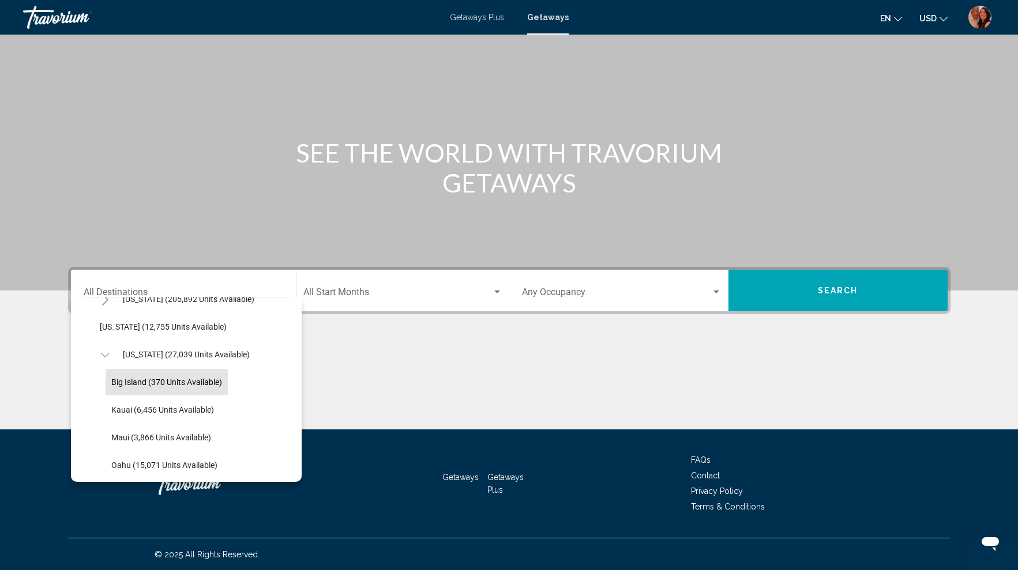
scroll to position [286, 0]
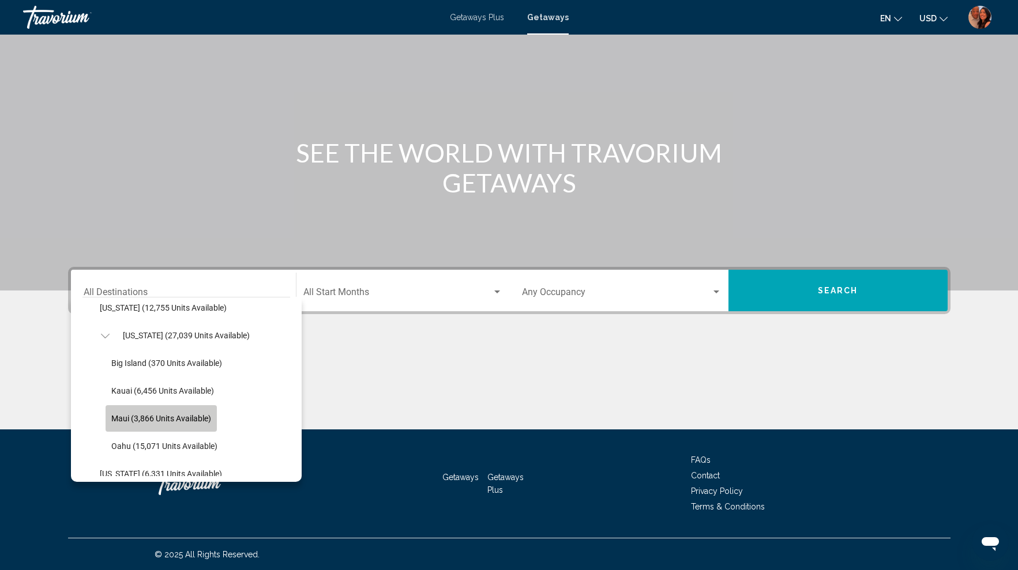
click at [167, 417] on span "Maui (3,866 units available)" at bounding box center [161, 418] width 100 height 9
type input "**********"
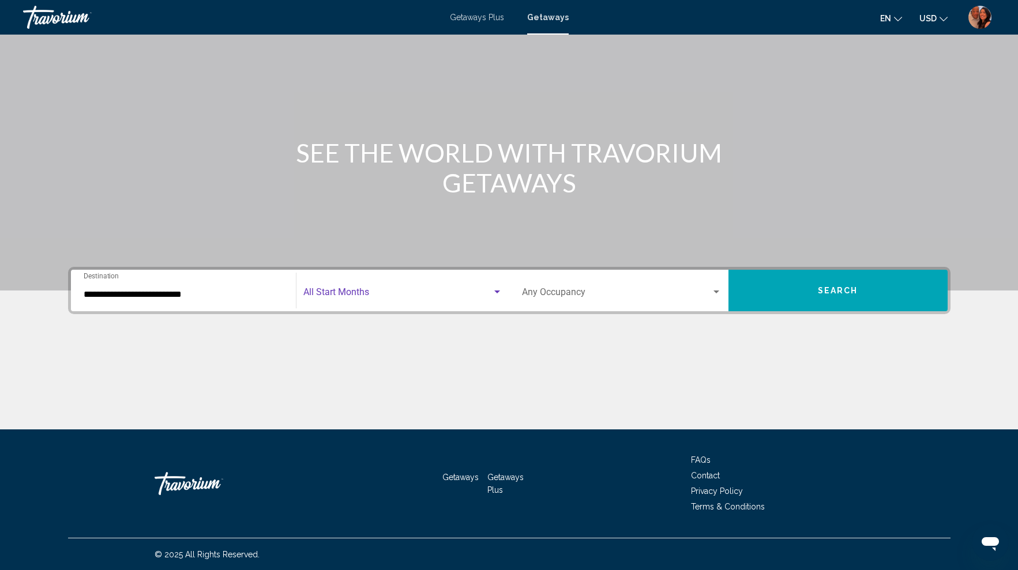
click at [329, 295] on span "Search widget" at bounding box center [397, 294] width 189 height 10
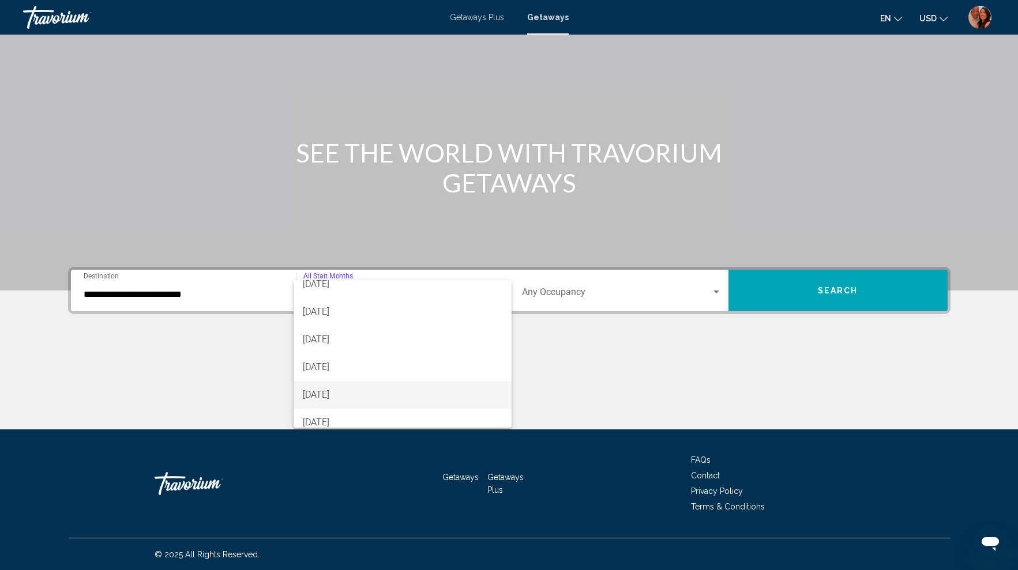
scroll to position [114, 0]
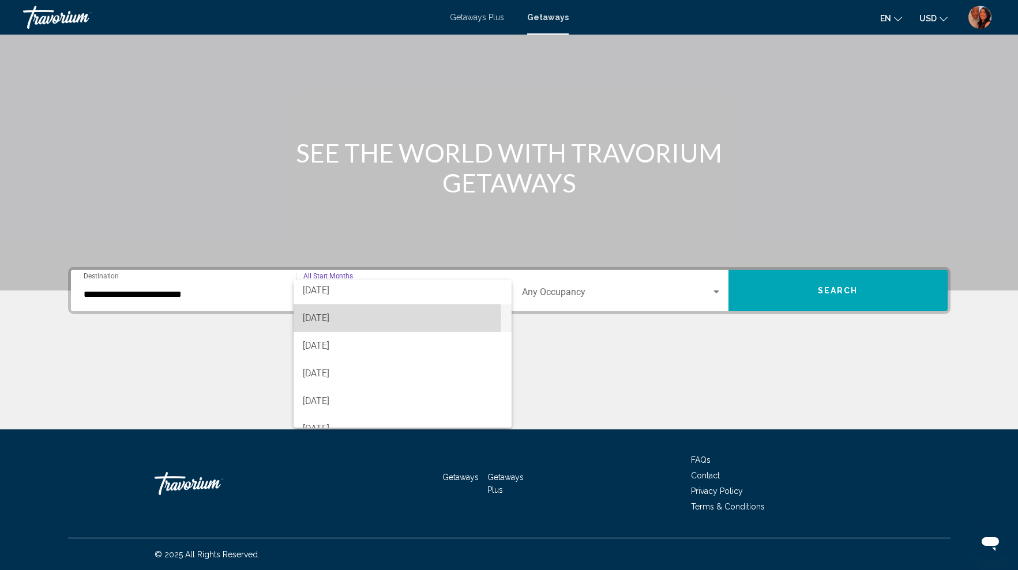
click at [346, 318] on span "[DATE]" at bounding box center [402, 318] width 199 height 28
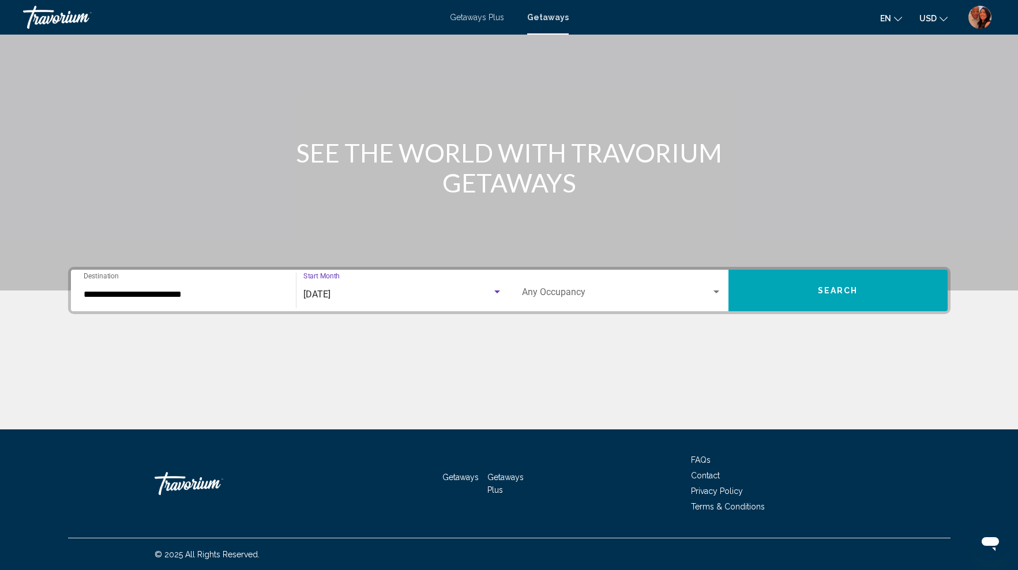
click at [806, 283] on button "Search" at bounding box center [837, 291] width 219 height 42
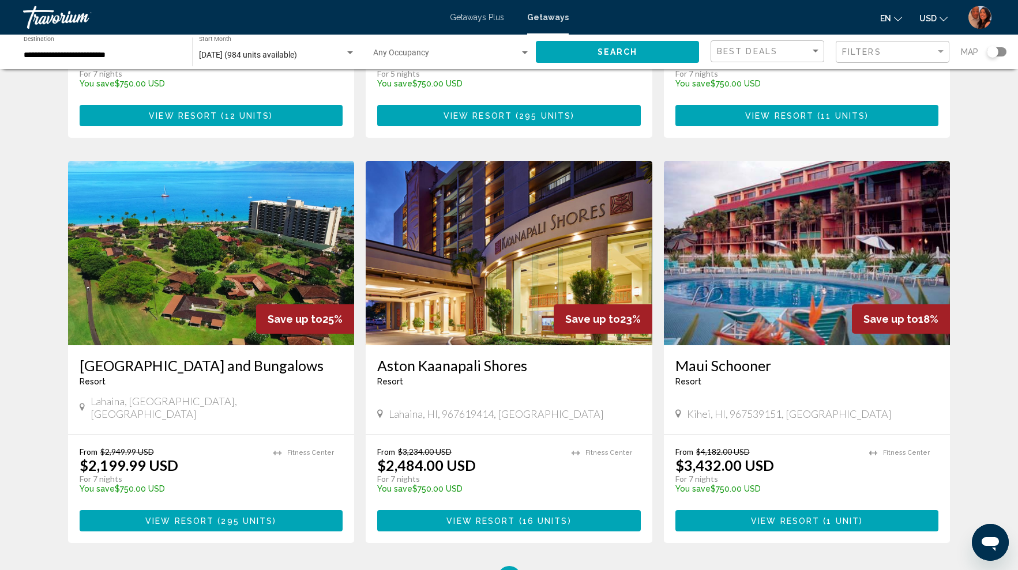
scroll to position [1213, 0]
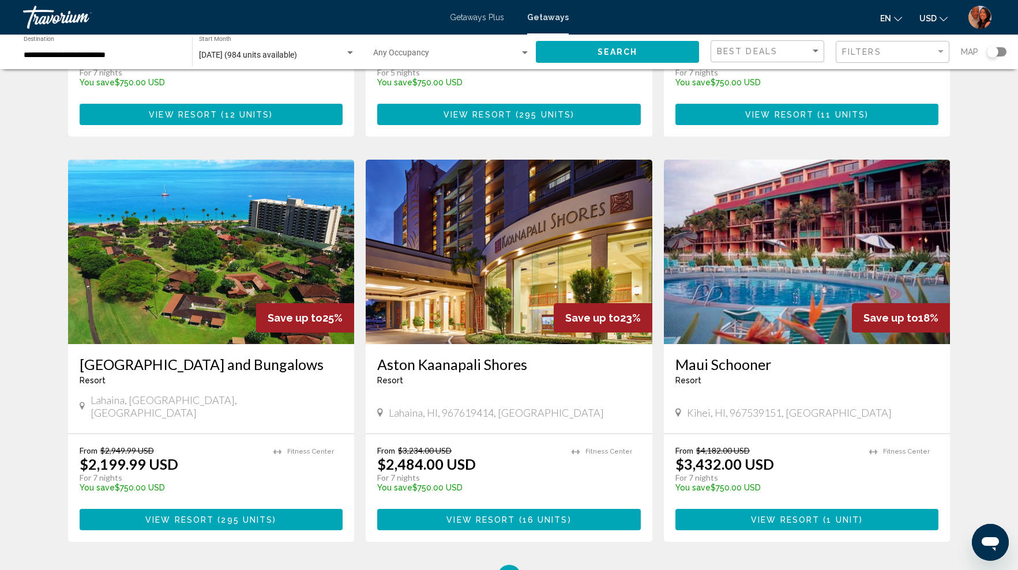
click at [178, 356] on h3 "[GEOGRAPHIC_DATA] and Bungalows" at bounding box center [212, 364] width 264 height 17
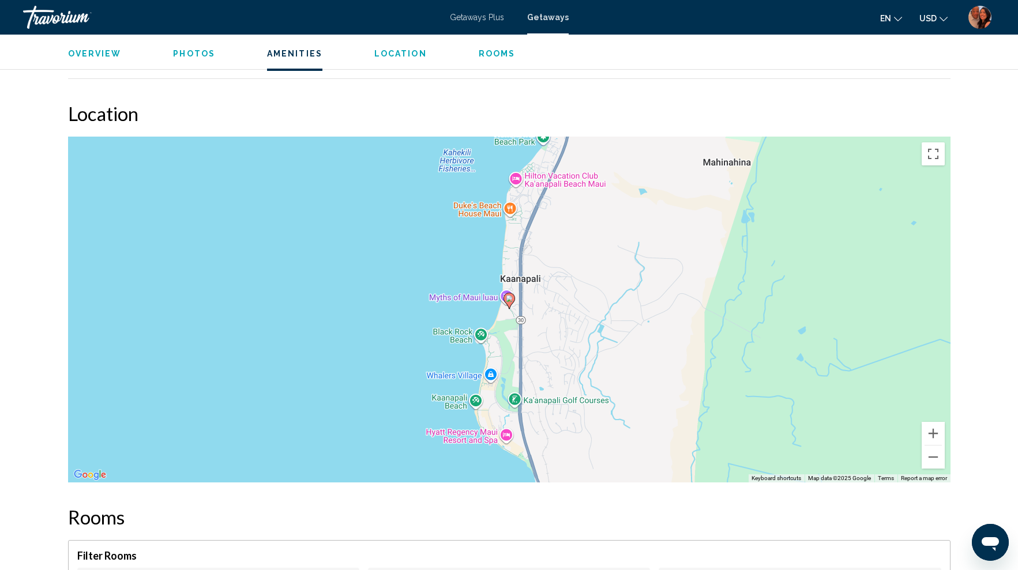
scroll to position [1240, 0]
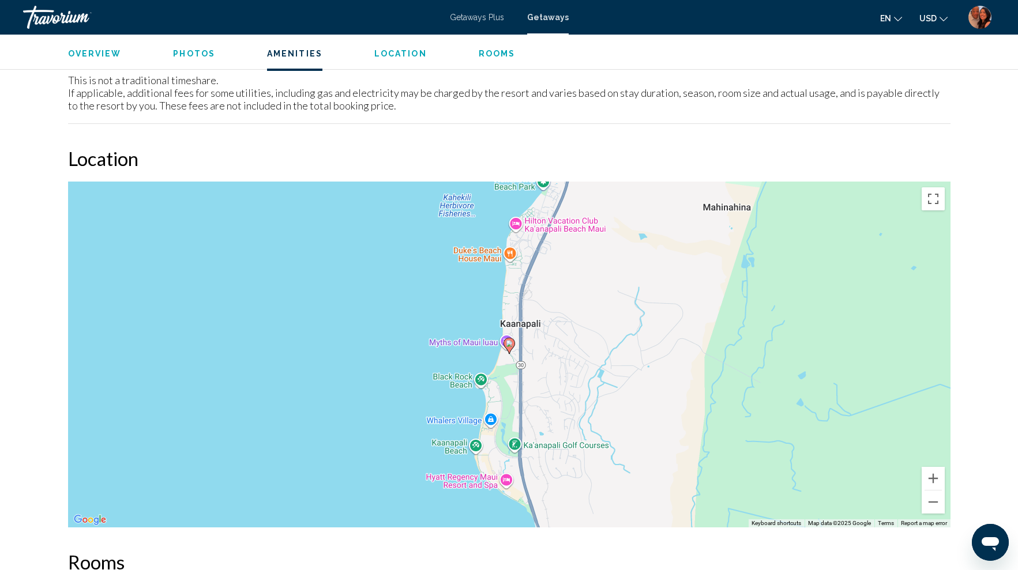
click at [488, 333] on div "To activate drag with keyboard, press Alt + Enter. Once in keyboard drag state,…" at bounding box center [509, 355] width 882 height 346
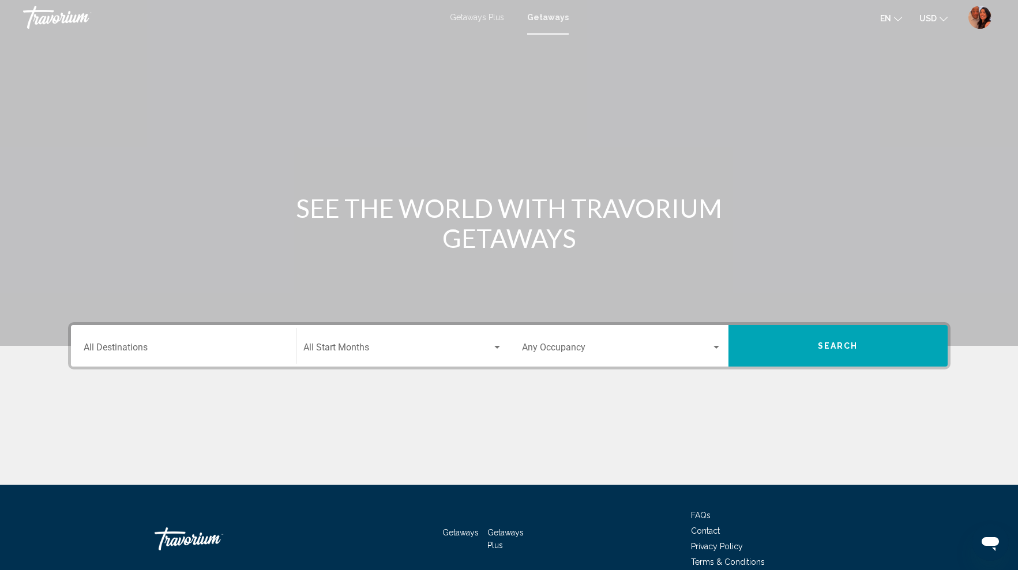
click at [230, 356] on div "Destination All Destinations" at bounding box center [184, 346] width 200 height 36
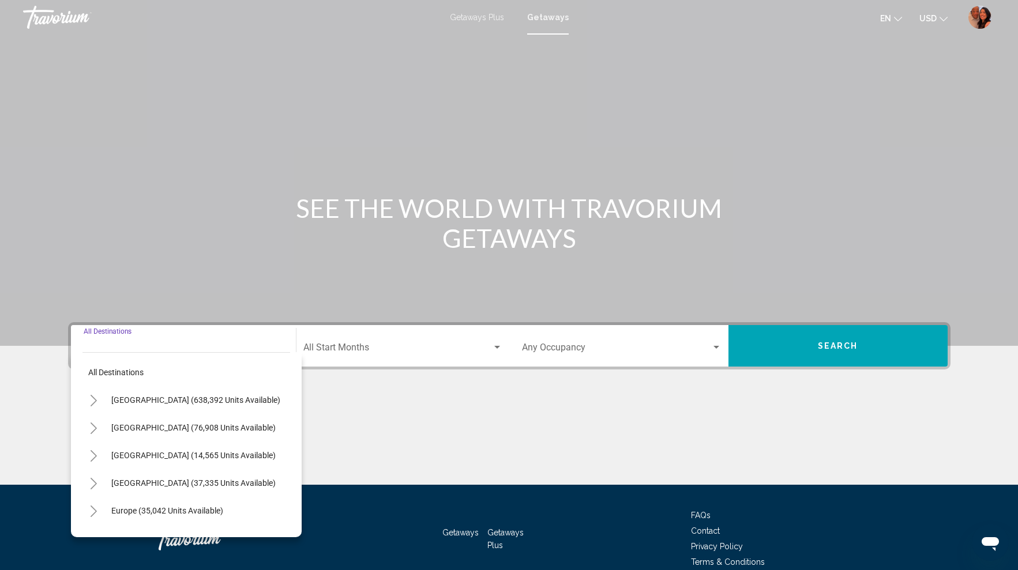
scroll to position [55, 0]
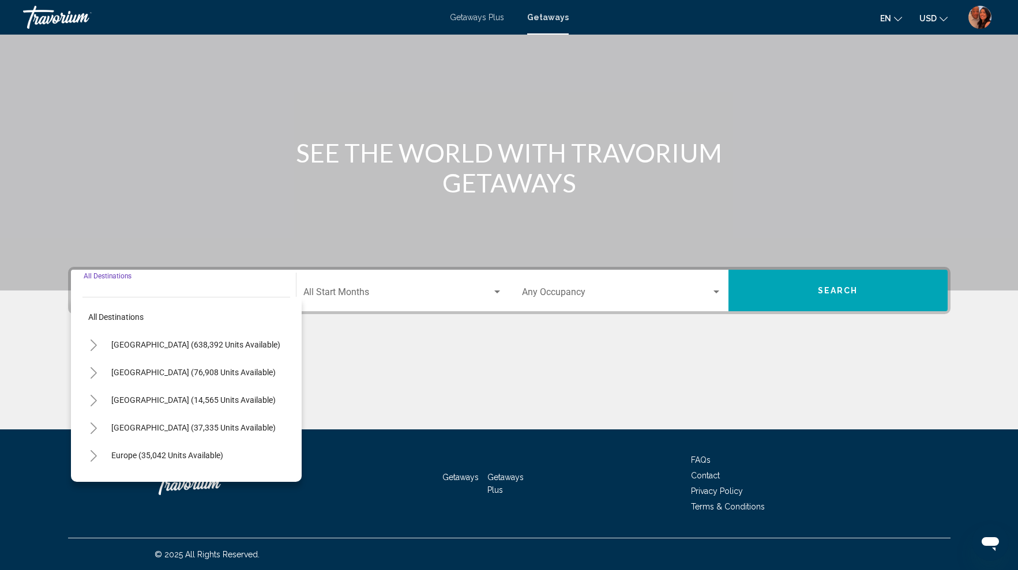
click at [97, 345] on icon "Toggle United States (638,392 units available)" at bounding box center [93, 346] width 9 height 12
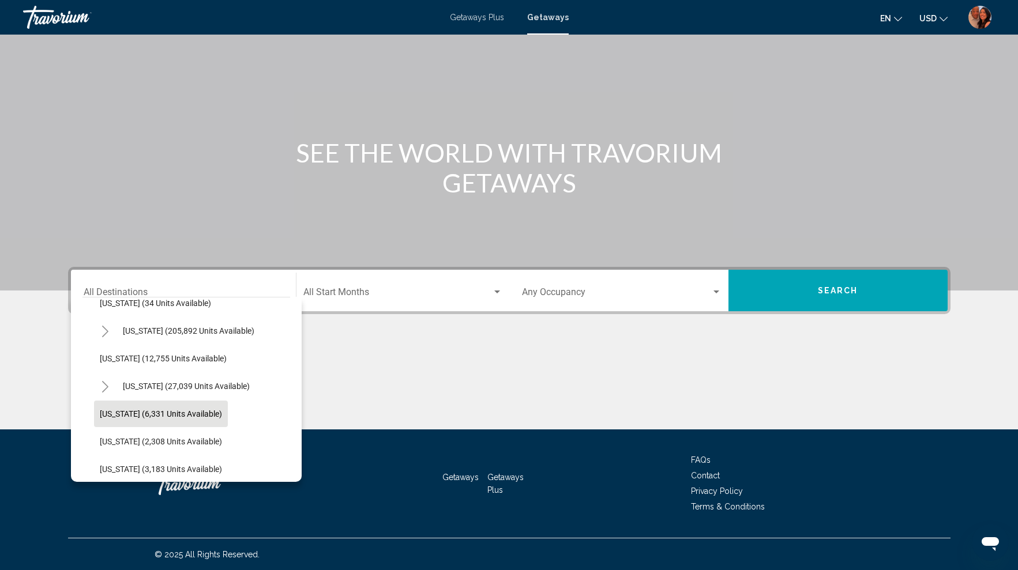
scroll to position [297, 0]
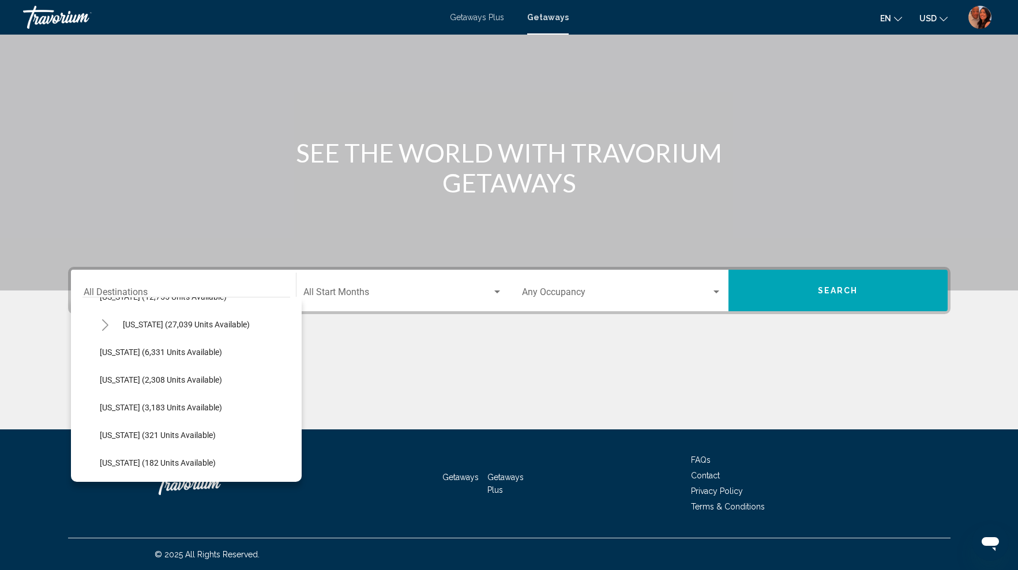
click at [110, 325] on button "Toggle Hawaii (27,039 units available)" at bounding box center [105, 324] width 23 height 23
click at [172, 426] on button "Oahu (15,071 units available)" at bounding box center [165, 435] width 118 height 27
type input "**********"
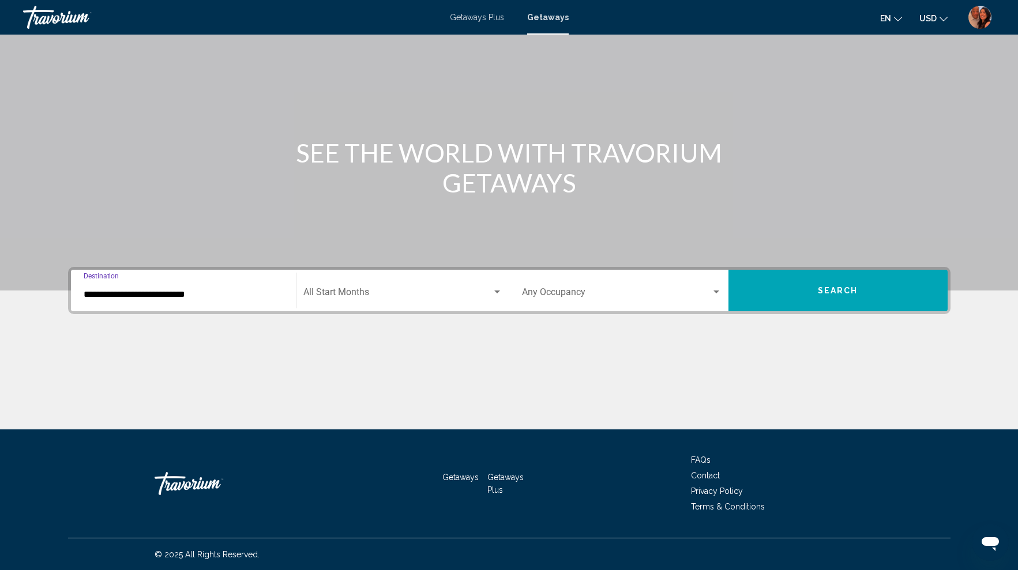
click at [442, 298] on span "Search widget" at bounding box center [397, 294] width 189 height 10
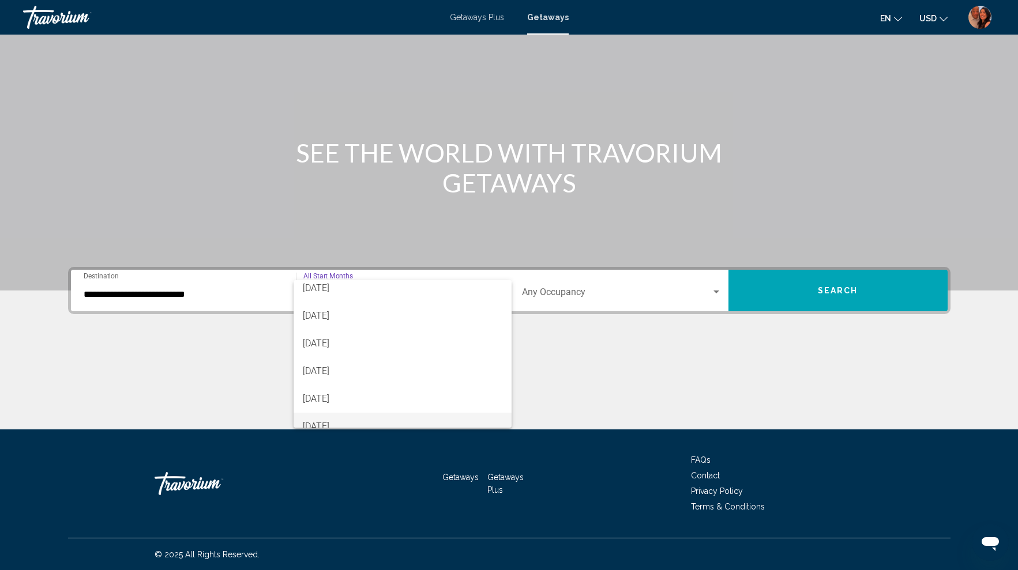
scroll to position [126, 0]
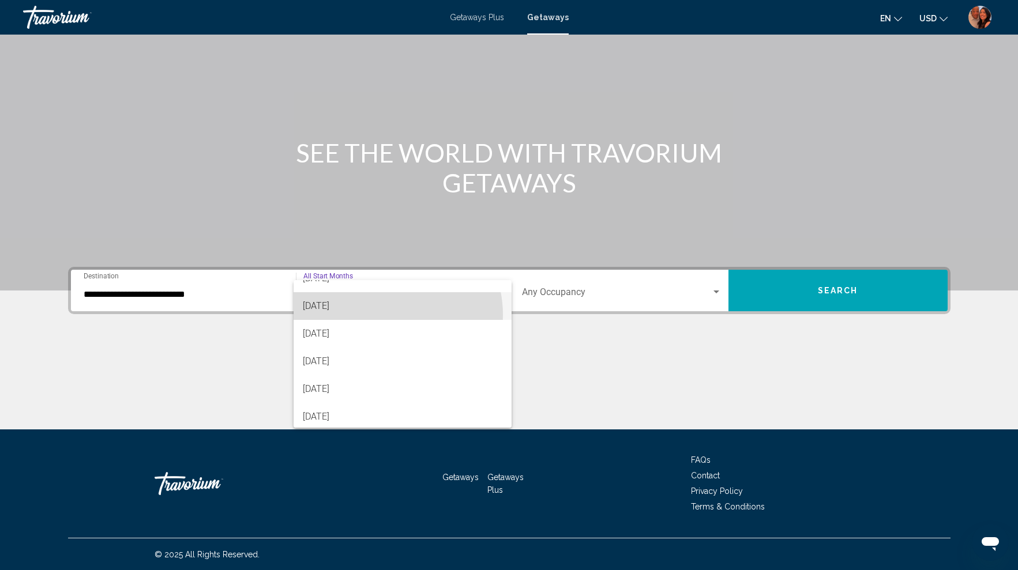
click at [382, 315] on span "[DATE]" at bounding box center [402, 306] width 199 height 28
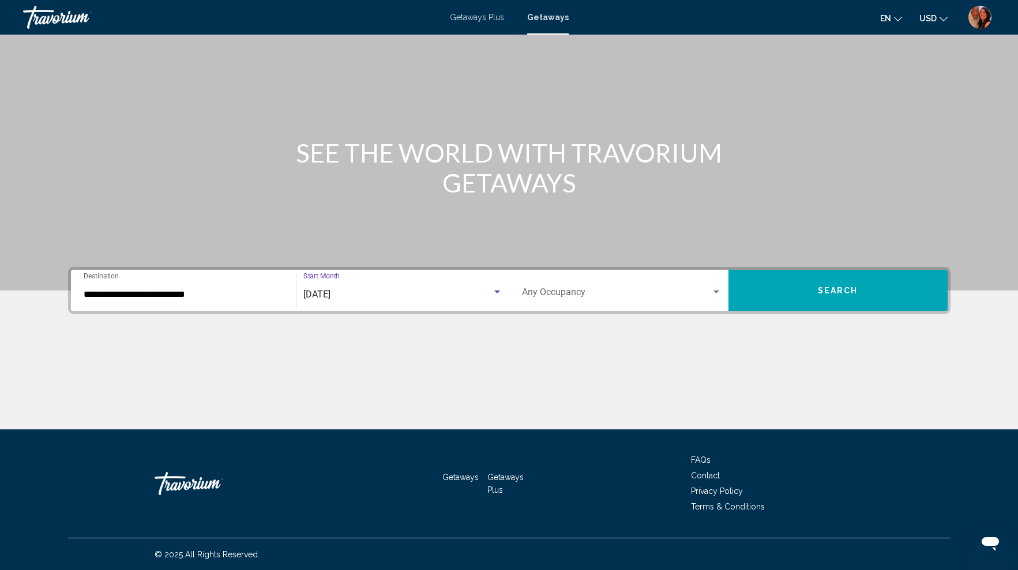
click at [837, 294] on span "Search" at bounding box center [838, 291] width 40 height 9
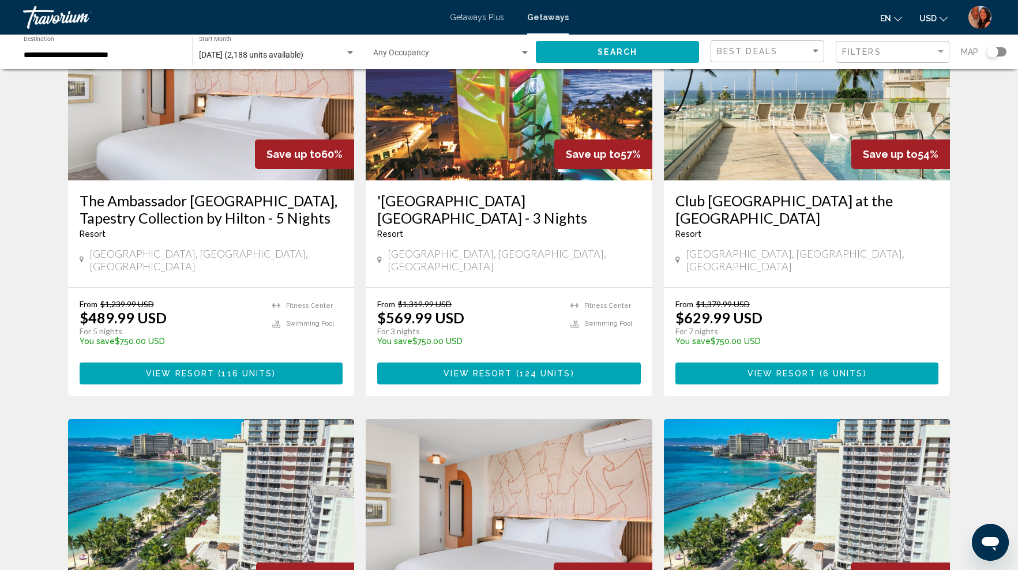
scroll to position [815, 0]
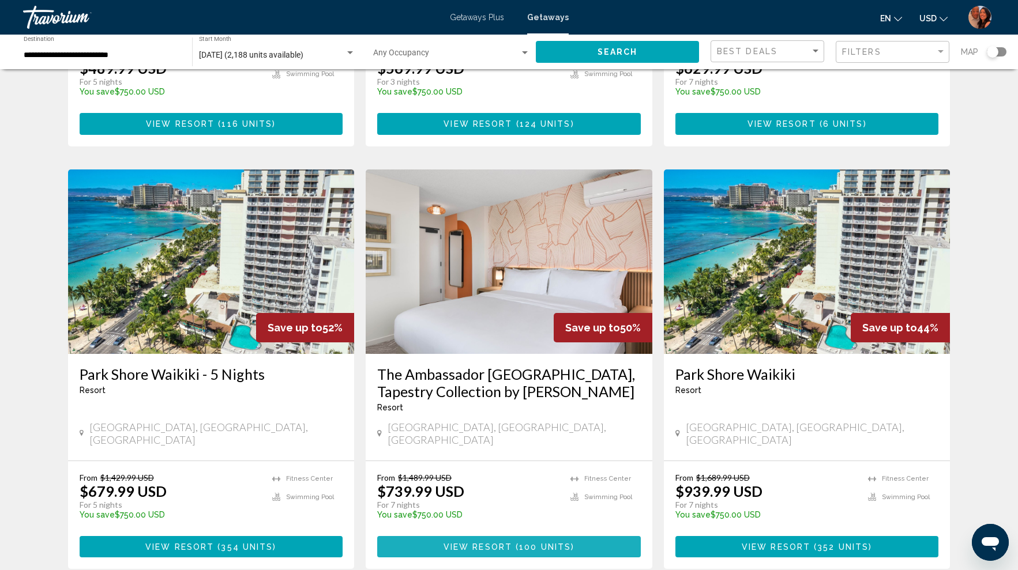
click at [495, 543] on span "View Resort" at bounding box center [477, 547] width 69 height 9
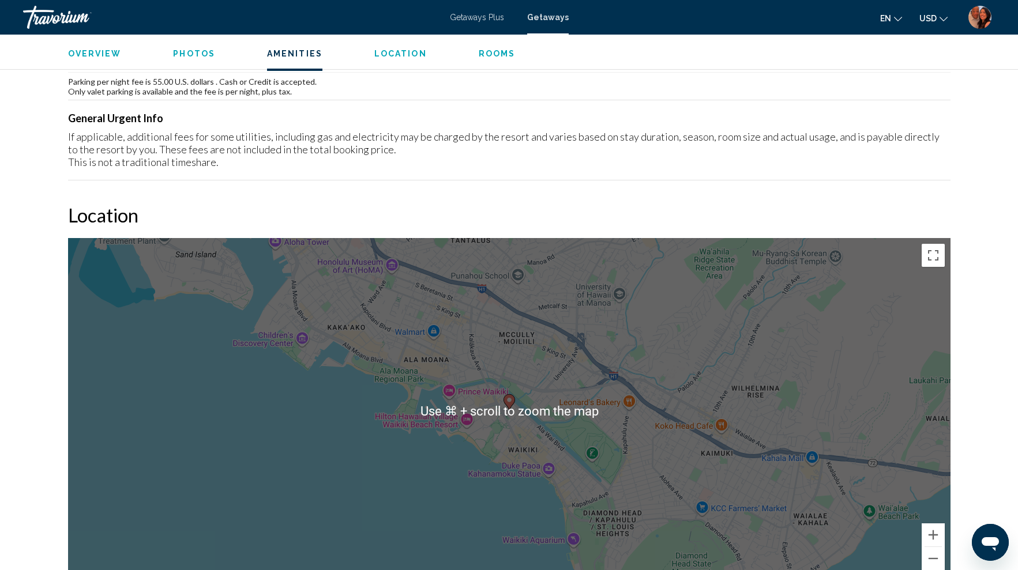
scroll to position [1192, 0]
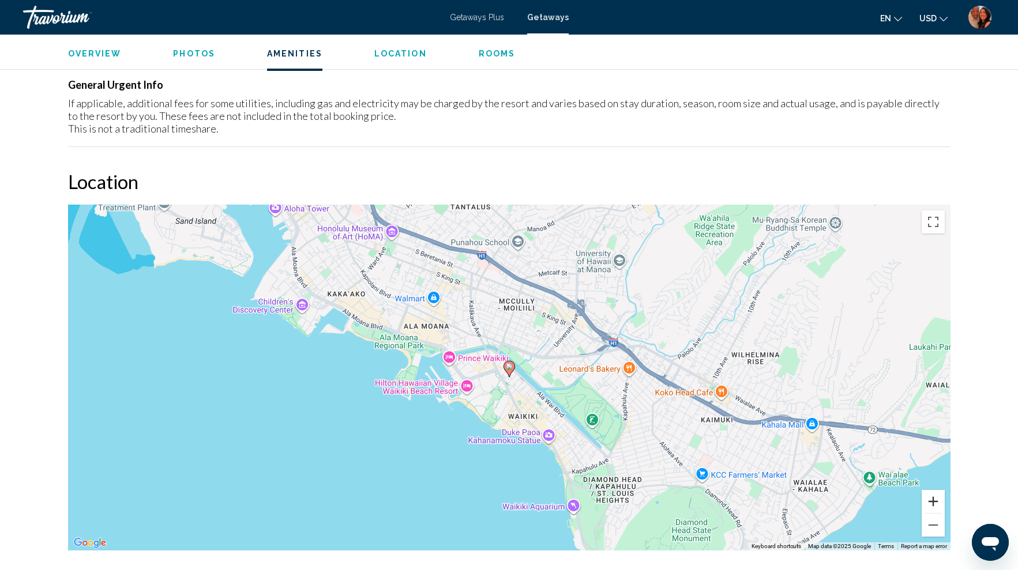
click at [932, 495] on button "Zoom in" at bounding box center [932, 501] width 23 height 23
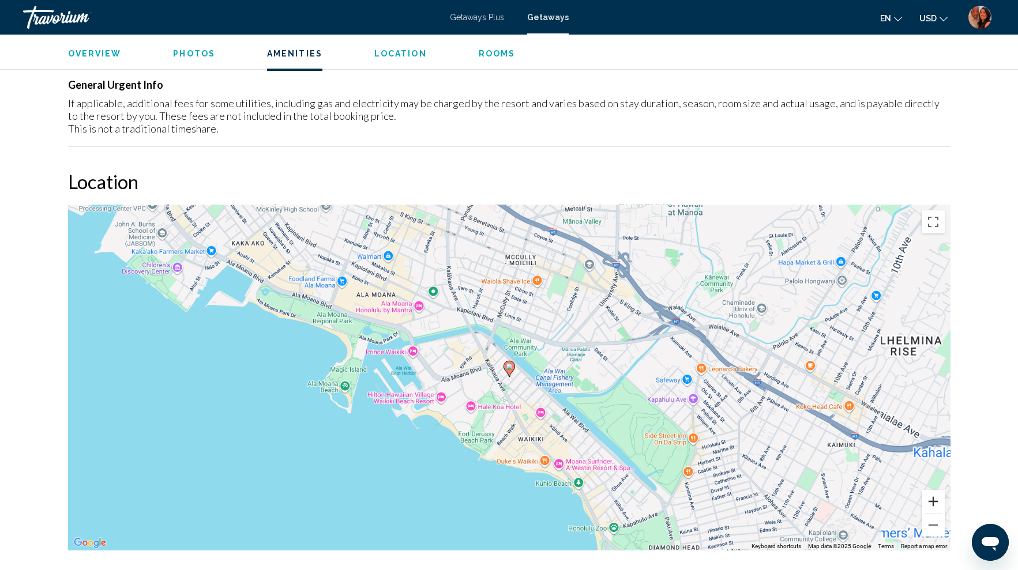
click at [932, 495] on button "Zoom in" at bounding box center [932, 501] width 23 height 23
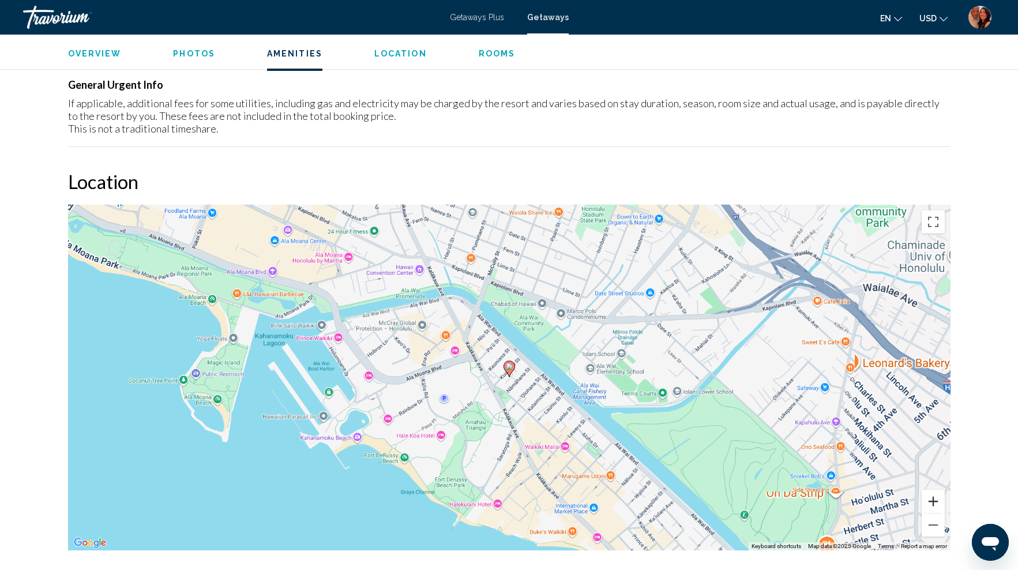
click at [932, 495] on button "Zoom in" at bounding box center [932, 501] width 23 height 23
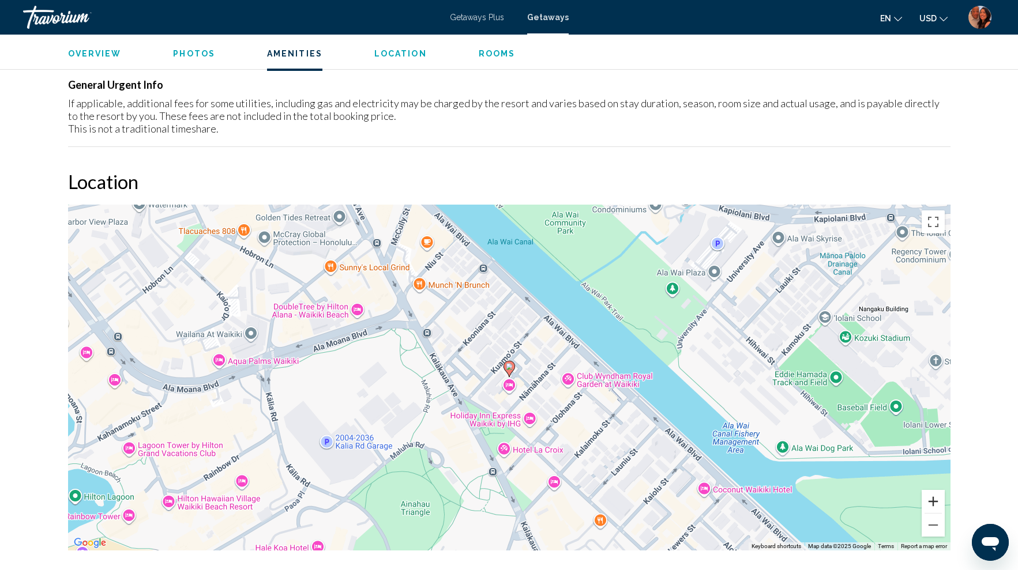
click at [932, 495] on button "Zoom in" at bounding box center [932, 501] width 23 height 23
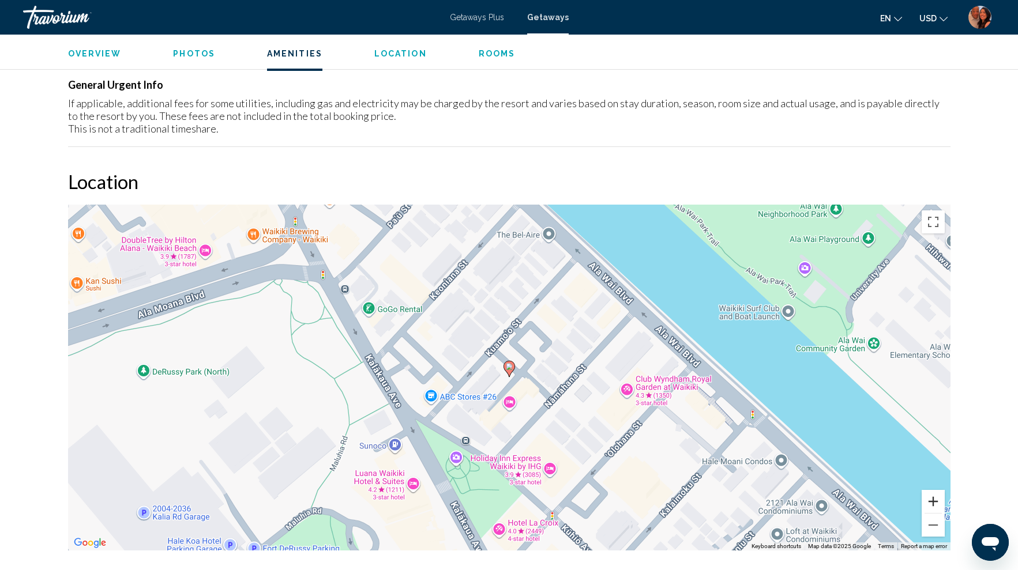
click at [932, 495] on button "Zoom in" at bounding box center [932, 501] width 23 height 23
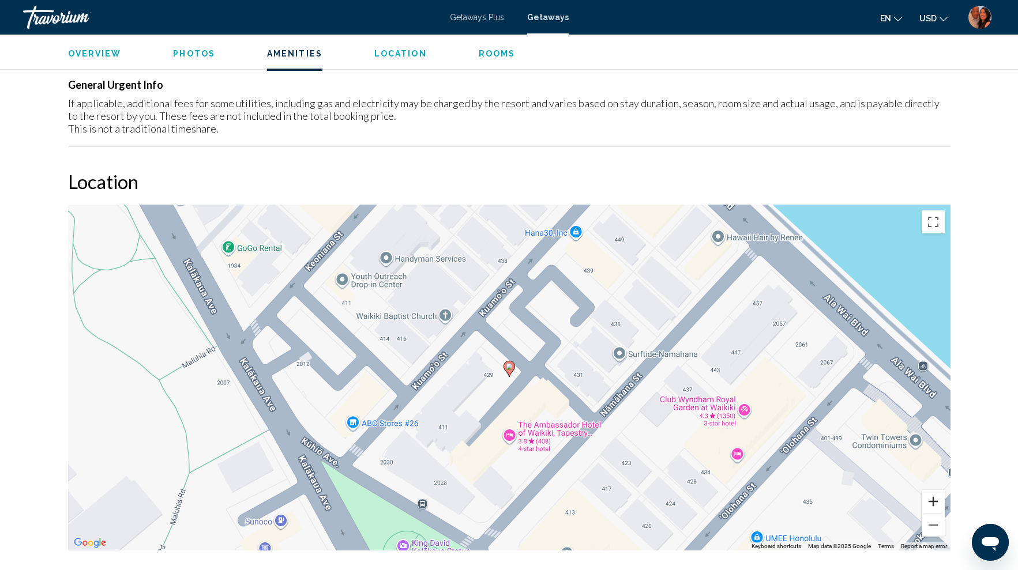
click at [932, 495] on button "Zoom in" at bounding box center [932, 501] width 23 height 23
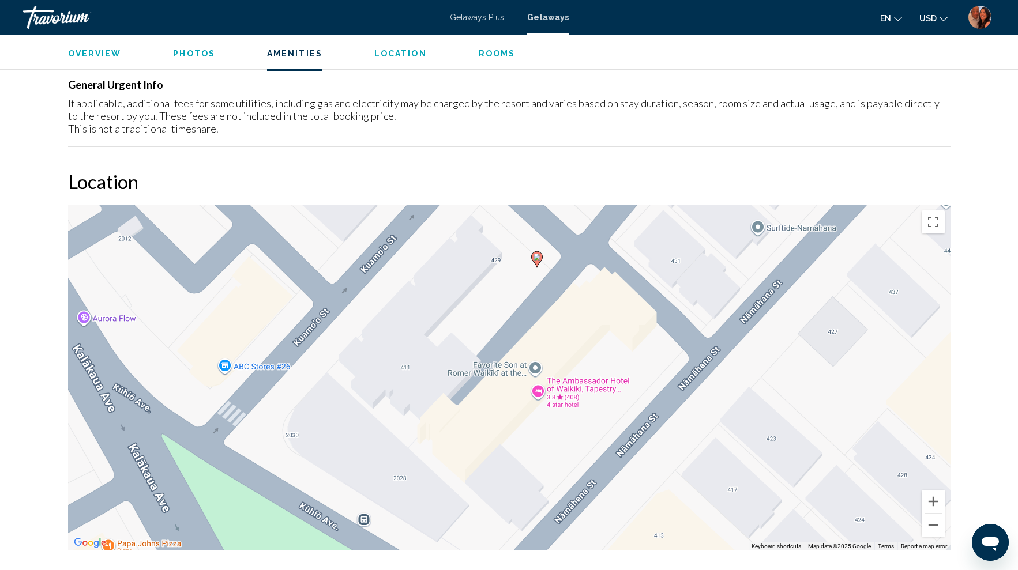
drag, startPoint x: 650, startPoint y: 495, endPoint x: 677, endPoint y: 383, distance: 114.7
click at [677, 383] on div "To activate drag with keyboard, press Alt + Enter. Once in keyboard drag state,…" at bounding box center [509, 378] width 882 height 346
click at [539, 393] on div "To activate drag with keyboard, press Alt + Enter. Once in keyboard drag state,…" at bounding box center [509, 378] width 882 height 346
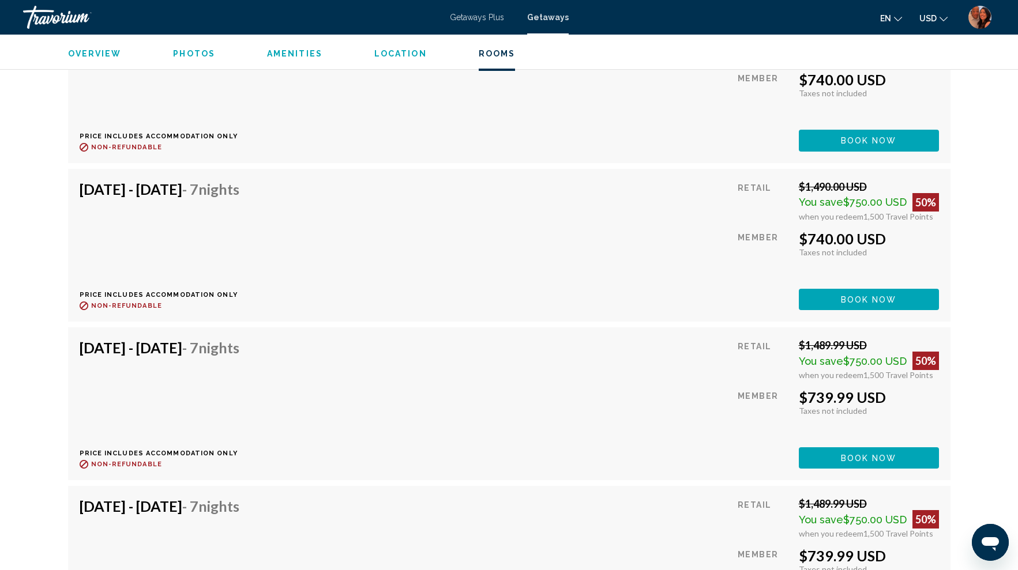
scroll to position [2280, 0]
